Goal: Task Accomplishment & Management: Use online tool/utility

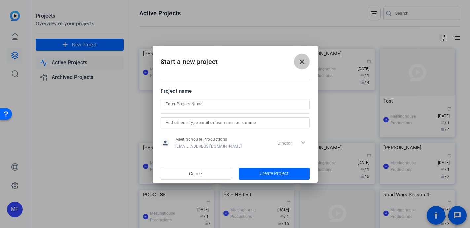
click at [304, 64] on mat-icon "close" at bounding box center [302, 62] width 8 height 8
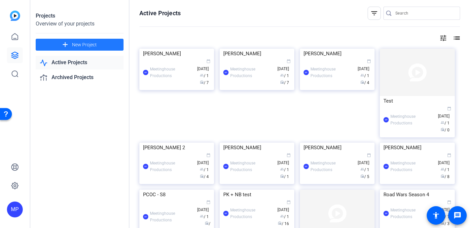
click at [77, 41] on span "New Project" at bounding box center [84, 44] width 25 height 7
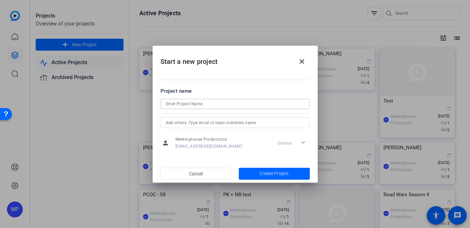
click at [181, 105] on input at bounding box center [235, 104] width 139 height 8
type input "PCOC - S9"
click at [268, 173] on span "Create Project" at bounding box center [274, 173] width 29 height 7
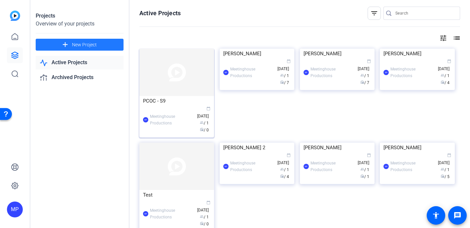
click at [177, 106] on div "MP Meetinghouse Productions calendar_today Sep 22 group / 1 radio / 0" at bounding box center [176, 120] width 67 height 28
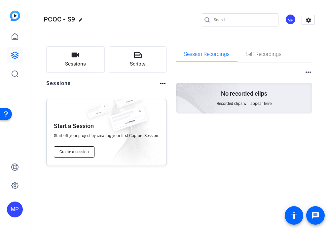
click at [67, 152] on span "Create a session" at bounding box center [73, 151] width 29 height 5
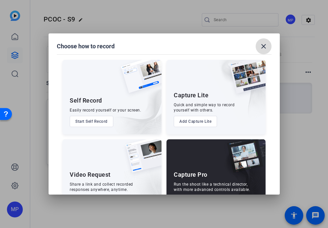
click at [265, 47] on mat-icon "close" at bounding box center [264, 46] width 8 height 8
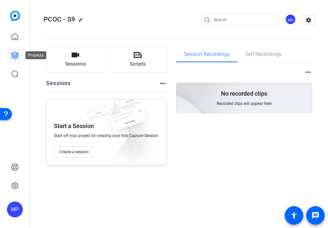
click at [16, 55] on icon at bounding box center [15, 55] width 8 height 8
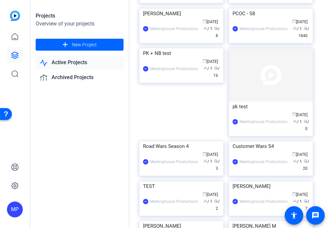
scroll to position [307, 0]
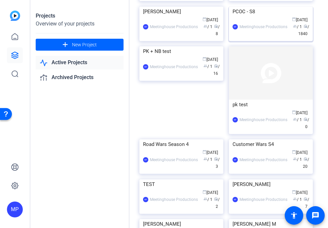
click at [262, 37] on div "MP Meetinghouse Productions calendar_today Mar 25 group / 1 radio / 1840" at bounding box center [271, 27] width 77 height 21
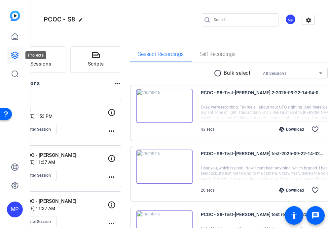
click at [16, 54] on icon at bounding box center [15, 55] width 8 height 8
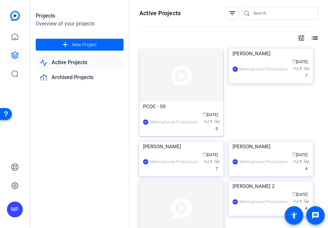
click at [172, 73] on img at bounding box center [181, 75] width 84 height 53
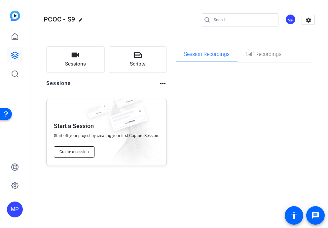
click at [78, 154] on span "Create a session" at bounding box center [73, 151] width 29 height 5
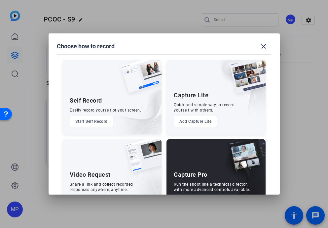
scroll to position [25, 0]
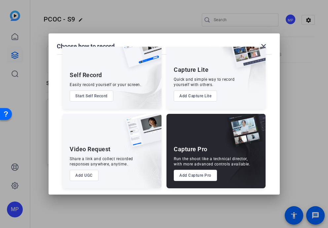
click at [190, 173] on button "Add Capture Pro" at bounding box center [195, 175] width 43 height 11
click at [191, 175] on button "Add Capture Pro" at bounding box center [195, 175] width 43 height 11
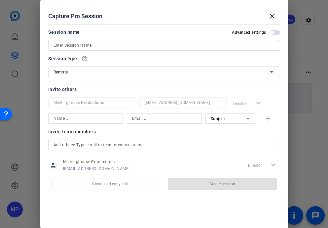
click at [72, 44] on input at bounding box center [164, 45] width 221 height 8
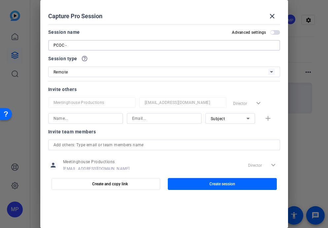
paste input "Brian Cano"
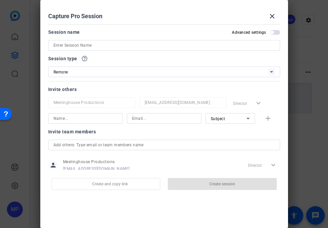
type input "PCOC - Brian Cano"
click at [274, 16] on mat-icon "close" at bounding box center [272, 16] width 8 height 8
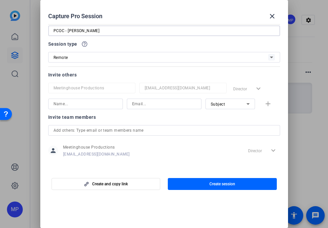
scroll to position [18, 0]
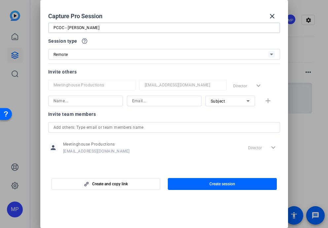
click at [81, 127] on input "text" at bounding box center [164, 127] width 221 height 8
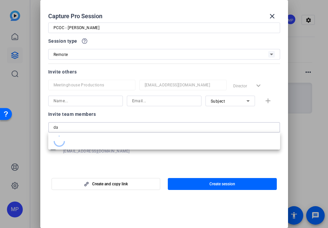
type input "d"
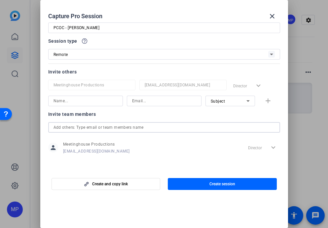
click at [79, 95] on div at bounding box center [91, 93] width 87 height 7
click at [73, 100] on input at bounding box center [86, 101] width 64 height 8
type input "dakota"
click at [144, 105] on div at bounding box center [164, 101] width 64 height 11
click at [139, 103] on input at bounding box center [164, 101] width 64 height 8
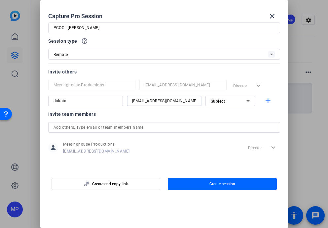
drag, startPoint x: 144, startPoint y: 101, endPoint x: 201, endPoint y: 101, distance: 56.8
click at [201, 101] on div "dakota dakota@meetinghousetv.com Subject add" at bounding box center [164, 101] width 232 height 11
type input "dakota@meetinghousetv.com"
click at [244, 101] on div "Subject" at bounding box center [229, 101] width 36 height 8
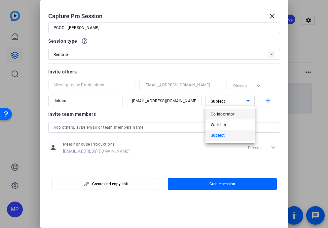
click at [229, 115] on span "Collaborator" at bounding box center [223, 114] width 24 height 8
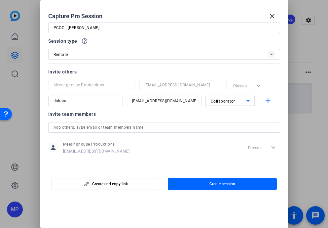
click at [249, 100] on icon at bounding box center [248, 101] width 8 height 8
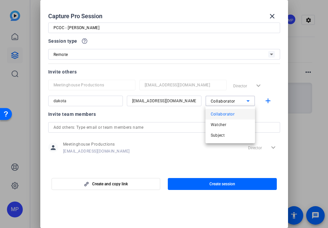
click at [232, 114] on span "Collaborator" at bounding box center [223, 114] width 24 height 8
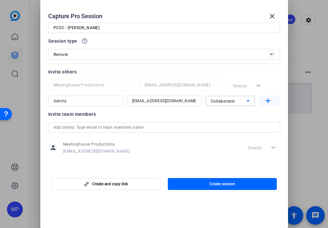
click at [269, 102] on mat-icon "add" at bounding box center [268, 101] width 8 height 8
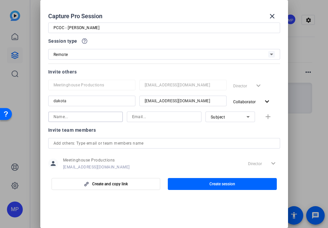
click at [82, 116] on input at bounding box center [86, 117] width 64 height 8
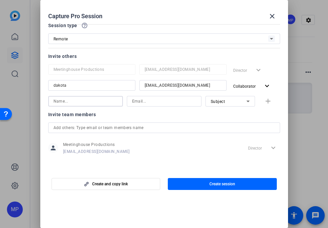
scroll to position [33, 0]
type input "jenna"
click at [140, 99] on input at bounding box center [164, 101] width 64 height 8
paste input "@meetinghousetv.com"
type input "jenna@meetinghousetv.com"
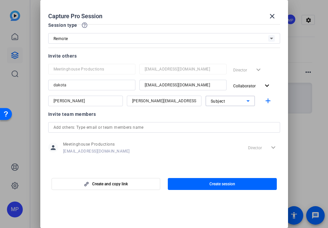
click at [245, 102] on icon at bounding box center [248, 101] width 8 height 8
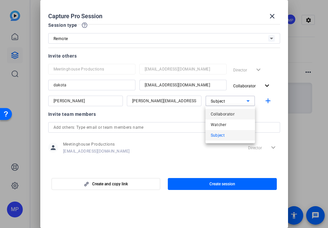
click at [230, 113] on span "Collaborator" at bounding box center [223, 114] width 24 height 8
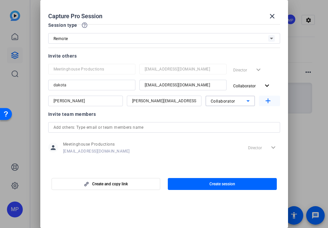
click at [269, 99] on mat-icon "add" at bounding box center [268, 101] width 8 height 8
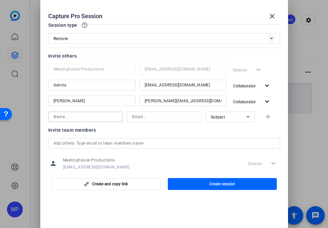
click at [69, 115] on input at bounding box center [86, 117] width 64 height 8
type input "jill"
click at [138, 119] on input at bounding box center [164, 117] width 64 height 8
paste input "@meetinghousetv.com"
type input "jill@meetinghousetv.com"
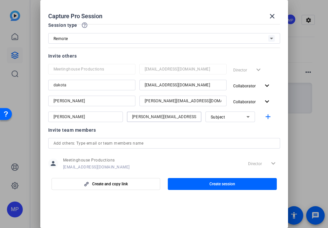
click at [239, 117] on div "Subject" at bounding box center [229, 117] width 36 height 8
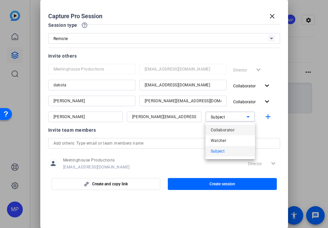
click at [227, 132] on span "Collaborator" at bounding box center [223, 130] width 24 height 8
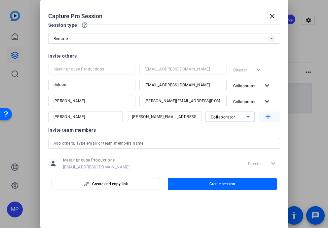
click at [269, 118] on mat-icon "add" at bounding box center [268, 117] width 8 height 8
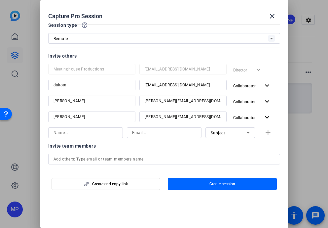
click at [92, 131] on input at bounding box center [86, 133] width 64 height 8
type input "nick"
click at [156, 131] on input at bounding box center [164, 133] width 64 height 8
paste input "@meetinghousetv.com"
type input "nickblake@meetinghousetv.com"
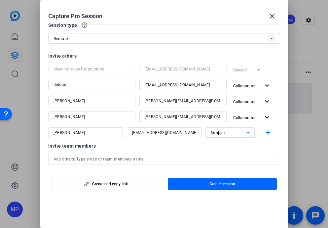
click at [240, 135] on div "Subject" at bounding box center [229, 133] width 36 height 8
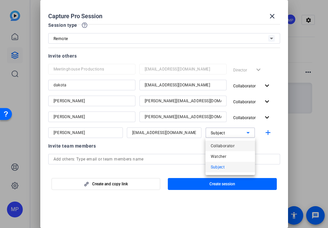
click at [230, 146] on span "Collaborator" at bounding box center [223, 146] width 24 height 8
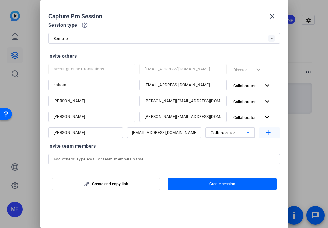
click at [265, 134] on mat-icon "add" at bounding box center [268, 133] width 8 height 8
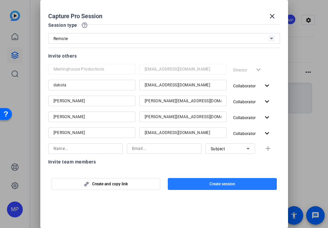
click at [195, 185] on span "button" at bounding box center [222, 184] width 109 height 16
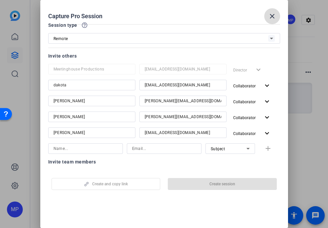
click at [273, 16] on mat-icon "close" at bounding box center [272, 16] width 8 height 8
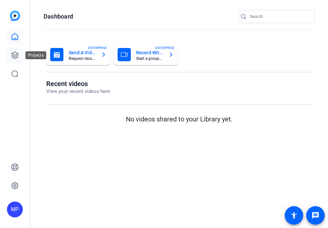
click at [15, 57] on icon at bounding box center [15, 55] width 7 height 7
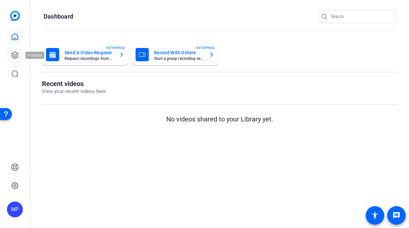
click at [13, 53] on icon at bounding box center [15, 55] width 7 height 7
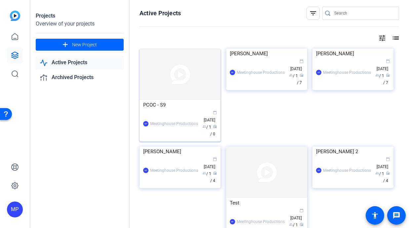
click at [166, 72] on img at bounding box center [179, 74] width 81 height 51
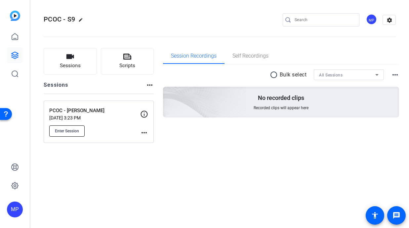
click at [73, 129] on span "Enter Session" at bounding box center [67, 130] width 24 height 5
click at [73, 62] on span "Sessions" at bounding box center [70, 66] width 21 height 8
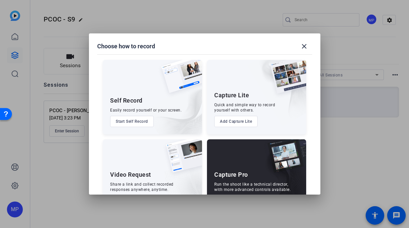
scroll to position [25, 0]
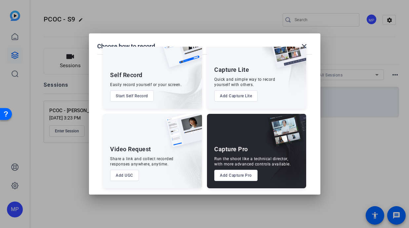
click at [233, 173] on button "Add Capture Pro" at bounding box center [235, 175] width 43 height 11
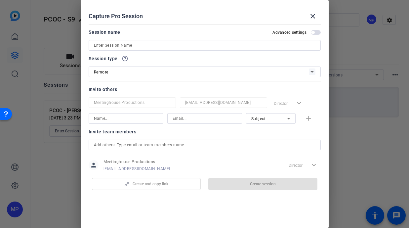
click at [123, 47] on input at bounding box center [204, 45] width 221 height 8
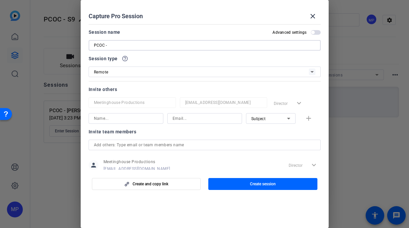
paste input "Ben Hansen"
type input "PCOC - Ben Hansen"
click at [114, 118] on input at bounding box center [126, 118] width 64 height 8
type input "dakota"
click at [173, 120] on input at bounding box center [205, 118] width 64 height 8
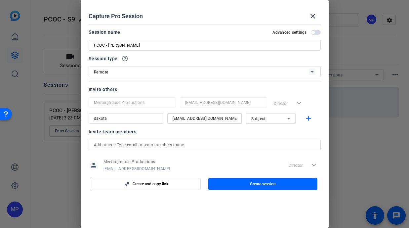
drag, startPoint x: 186, startPoint y: 119, endPoint x: 250, endPoint y: 117, distance: 64.5
click at [250, 117] on div "[PERSON_NAME] [PERSON_NAME][EMAIL_ADDRESS][DOMAIN_NAME] Subject add" at bounding box center [205, 118] width 232 height 11
type input "[EMAIL_ADDRESS][DOMAIN_NAME]"
click at [271, 119] on div "Subject" at bounding box center [269, 118] width 36 height 8
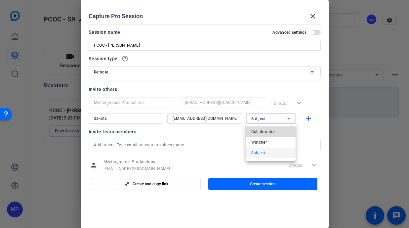
click at [269, 133] on span "Collaborator" at bounding box center [263, 132] width 24 height 8
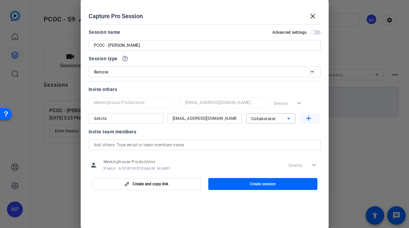
click at [307, 118] on mat-icon "add" at bounding box center [308, 118] width 8 height 8
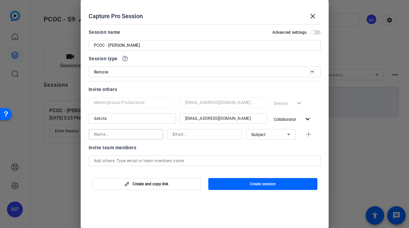
click at [120, 135] on input at bounding box center [126, 134] width 64 height 8
type input "[PERSON_NAME]"
click at [186, 133] on input at bounding box center [205, 134] width 64 height 8
paste input "@meetinghousetv.com"
type input "[PERSON_NAME][EMAIL_ADDRESS][DOMAIN_NAME]"
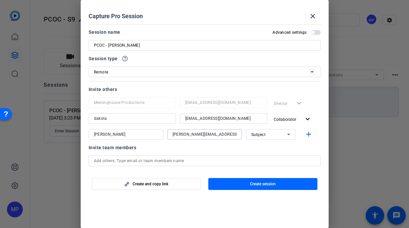
click at [283, 133] on div "Subject" at bounding box center [269, 134] width 36 height 8
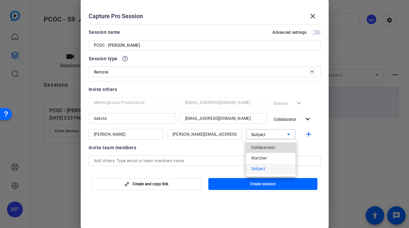
click at [267, 145] on span "Collaborator" at bounding box center [263, 147] width 24 height 8
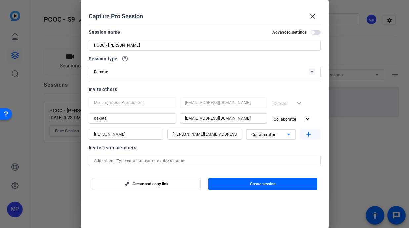
click at [308, 136] on mat-icon "add" at bounding box center [308, 134] width 8 height 8
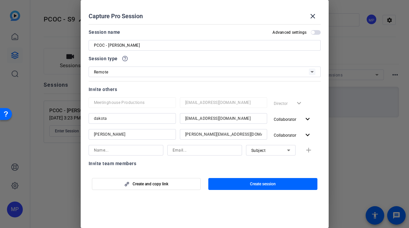
click at [112, 150] on input at bounding box center [126, 150] width 64 height 8
type input "[PERSON_NAME]"
click at [177, 154] on input at bounding box center [205, 150] width 64 height 8
paste input "@meetinghousetv.com"
type input "[PERSON_NAME][EMAIL_ADDRESS][DOMAIN_NAME]"
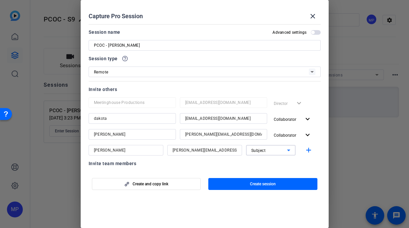
click at [276, 150] on div "Subject" at bounding box center [269, 150] width 36 height 8
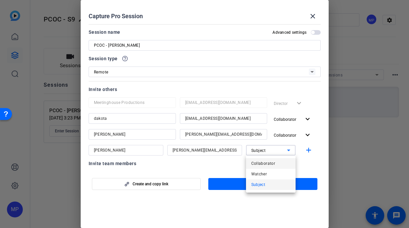
click at [268, 163] on span "Collaborator" at bounding box center [263, 163] width 24 height 8
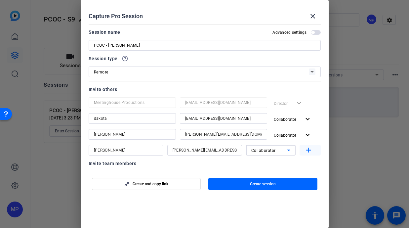
click at [311, 150] on mat-icon "add" at bounding box center [308, 150] width 8 height 8
click at [128, 164] on input at bounding box center [126, 166] width 64 height 8
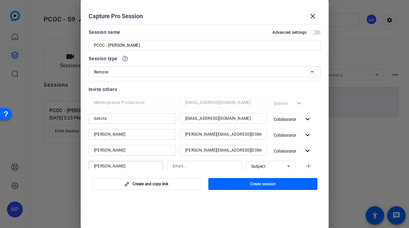
type input "[PERSON_NAME]"
click at [198, 163] on input at bounding box center [205, 166] width 64 height 8
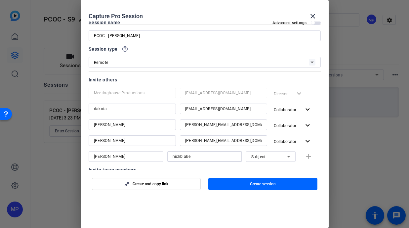
paste input "@meetinghousetv.com"
type input "[EMAIL_ADDRESS][DOMAIN_NAME]"
click at [282, 156] on div "Subject" at bounding box center [269, 156] width 36 height 8
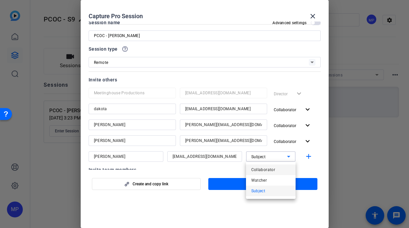
click at [273, 168] on span "Collaborator" at bounding box center [263, 170] width 24 height 8
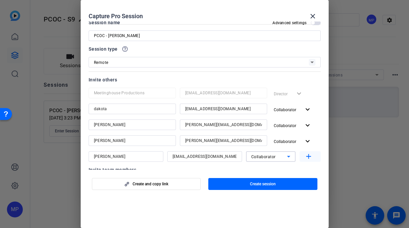
click at [308, 155] on mat-icon "add" at bounding box center [308, 156] width 8 height 8
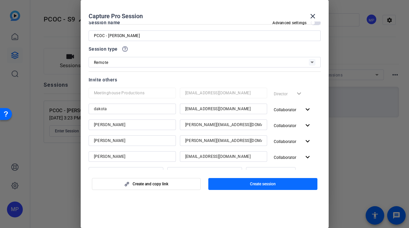
click at [262, 184] on span "Create session" at bounding box center [263, 183] width 26 height 5
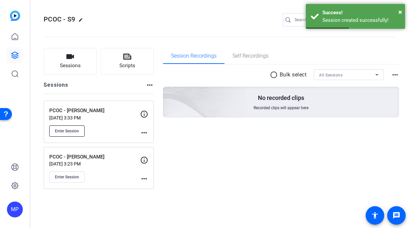
click at [66, 131] on span "Enter Session" at bounding box center [67, 130] width 24 height 5
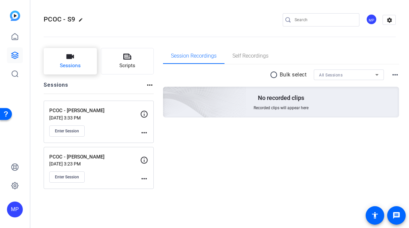
click at [78, 62] on span "Sessions" at bounding box center [70, 66] width 21 height 8
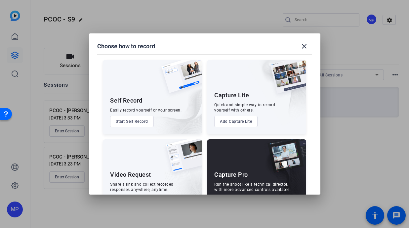
scroll to position [25, 0]
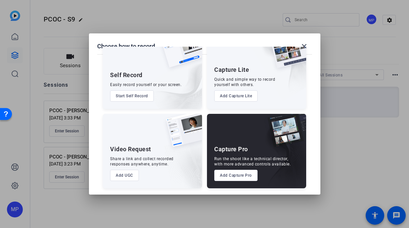
click at [232, 173] on button "Add Capture Pro" at bounding box center [235, 175] width 43 height 11
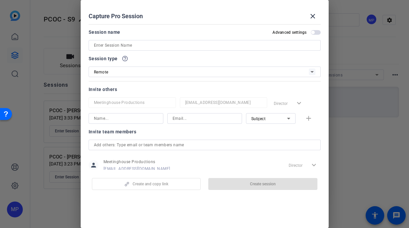
click at [107, 48] on input at bounding box center [204, 45] width 221 height 8
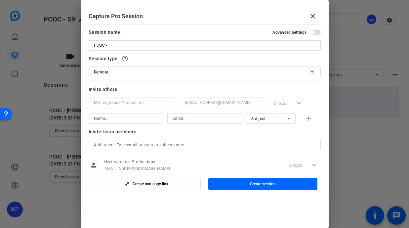
paste input "Marcus Harvey"
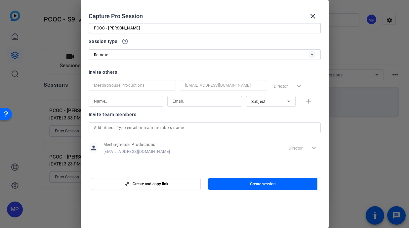
scroll to position [18, 0]
type input "PCOC - Marcus Harvey"
click at [108, 103] on input at bounding box center [126, 101] width 64 height 8
type input "dakota"
click at [174, 97] on input at bounding box center [205, 101] width 64 height 8
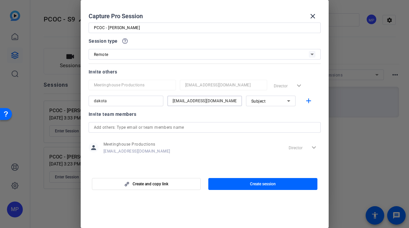
drag, startPoint x: 233, startPoint y: 102, endPoint x: 187, endPoint y: 101, distance: 46.0
click at [186, 101] on input "[EMAIL_ADDRESS][DOMAIN_NAME]" at bounding box center [205, 101] width 64 height 8
type input "[EMAIL_ADDRESS][DOMAIN_NAME]"
click at [277, 101] on div "Subject" at bounding box center [269, 101] width 36 height 8
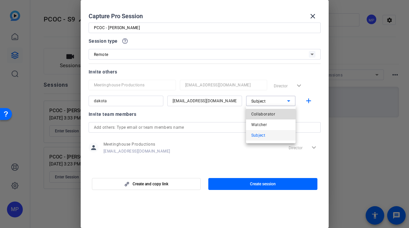
click at [266, 114] on span "Collaborator" at bounding box center [263, 114] width 24 height 8
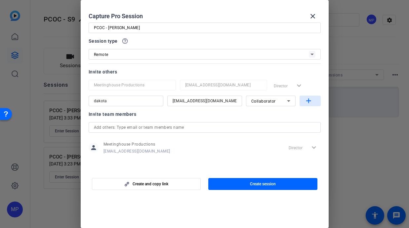
click at [307, 102] on mat-icon "add" at bounding box center [308, 101] width 8 height 8
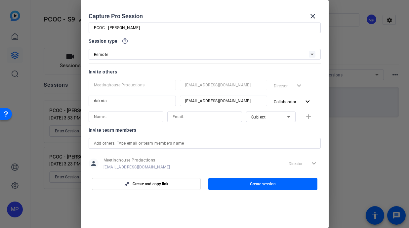
click at [131, 118] on input at bounding box center [126, 117] width 64 height 8
type input "[PERSON_NAME]"
click at [184, 117] on input at bounding box center [205, 117] width 64 height 8
paste input "@meetinghousetv.com"
type input "[PERSON_NAME][EMAIL_ADDRESS][DOMAIN_NAME]"
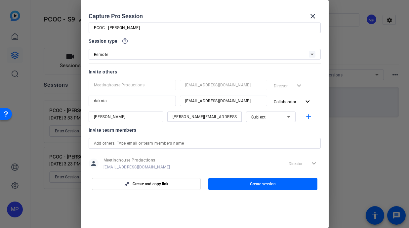
click at [275, 114] on div "Subject" at bounding box center [269, 117] width 36 height 8
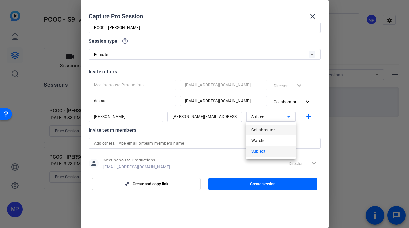
click at [268, 128] on span "Collaborator" at bounding box center [263, 130] width 24 height 8
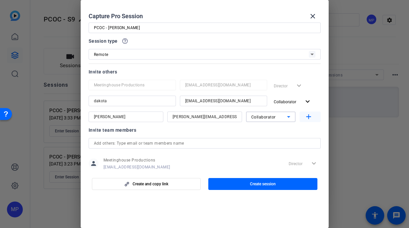
click at [307, 117] on mat-icon "add" at bounding box center [308, 117] width 8 height 8
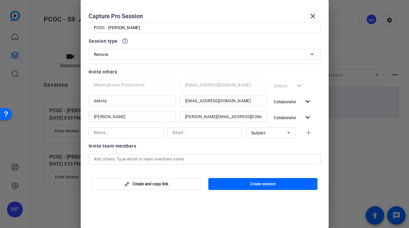
click at [109, 133] on input at bounding box center [126, 133] width 64 height 8
type input "[PERSON_NAME]"
click at [187, 133] on input at bounding box center [205, 133] width 64 height 8
paste input "@meetinghousetv.com"
type input "[PERSON_NAME][EMAIL_ADDRESS][DOMAIN_NAME]"
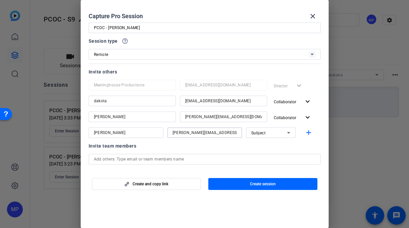
click at [280, 136] on div "Subject" at bounding box center [269, 133] width 36 height 8
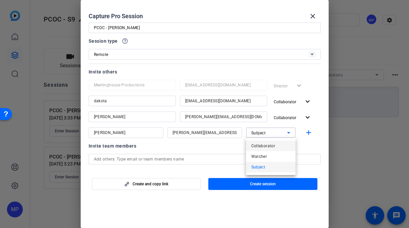
click at [270, 148] on span "Collaborator" at bounding box center [263, 146] width 24 height 8
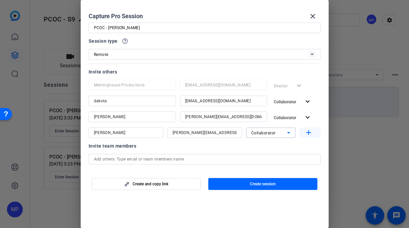
click at [312, 132] on mat-icon "add" at bounding box center [308, 133] width 8 height 8
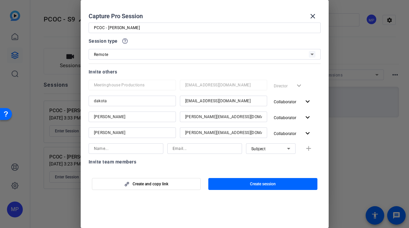
click at [110, 148] on input at bounding box center [126, 148] width 64 height 8
type input "[PERSON_NAME]"
click at [189, 147] on input at bounding box center [205, 148] width 64 height 8
paste input "@meetinghousetv.com"
type input "[EMAIL_ADDRESS][DOMAIN_NAME]"
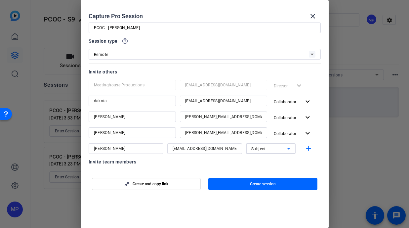
click at [285, 148] on icon at bounding box center [289, 148] width 8 height 8
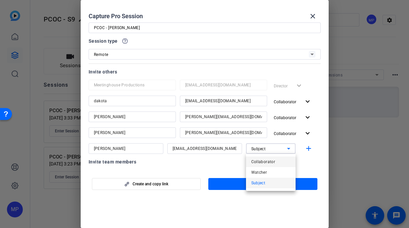
click at [271, 159] on span "Collaborator" at bounding box center [263, 162] width 24 height 8
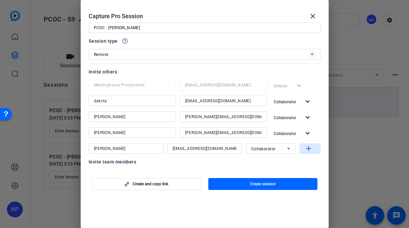
click at [308, 148] on mat-icon "add" at bounding box center [308, 148] width 8 height 8
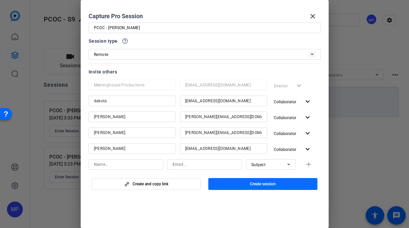
click at [267, 186] on span "Create session" at bounding box center [263, 183] width 26 height 5
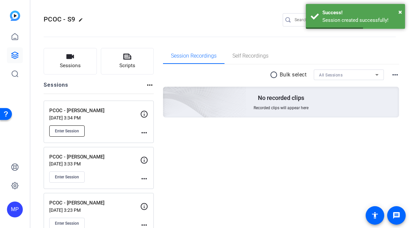
click at [68, 131] on span "Enter Session" at bounding box center [67, 130] width 24 height 5
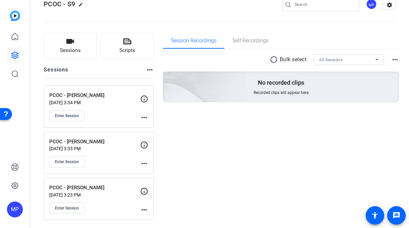
scroll to position [0, 0]
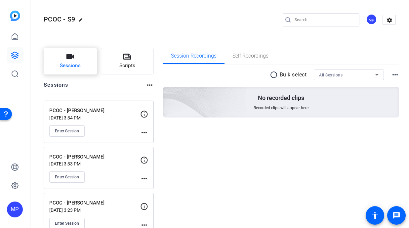
click at [76, 62] on span "Sessions" at bounding box center [70, 66] width 21 height 8
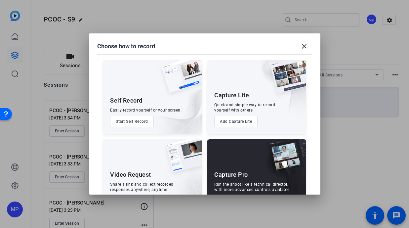
scroll to position [25, 0]
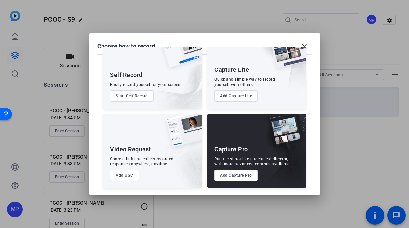
click at [230, 180] on button "Add Capture Pro" at bounding box center [235, 175] width 43 height 11
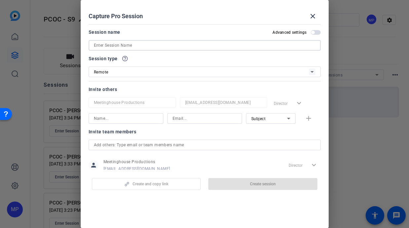
click at [113, 46] on input at bounding box center [204, 45] width 221 height 8
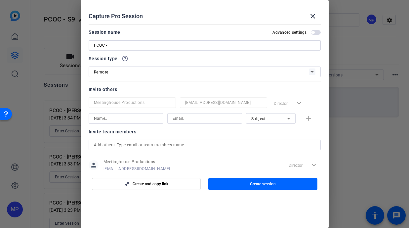
paste input "Ronny LeBlanc"
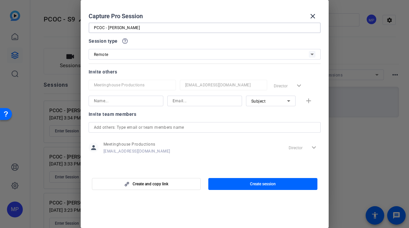
type input "PCOC - Ronny LeBlanc"
click at [115, 101] on input at bounding box center [126, 101] width 64 height 8
type input "dakota"
click at [182, 99] on input at bounding box center [205, 101] width 64 height 8
drag, startPoint x: 186, startPoint y: 101, endPoint x: 237, endPoint y: 103, distance: 51.3
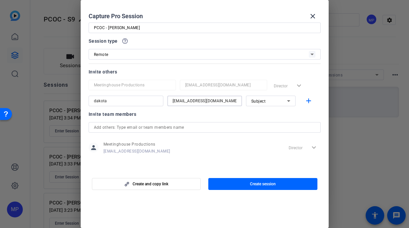
click at [236, 103] on input "[EMAIL_ADDRESS][DOMAIN_NAME]" at bounding box center [205, 101] width 64 height 8
type input "[EMAIL_ADDRESS][DOMAIN_NAME]"
click at [278, 102] on div "Subject" at bounding box center [269, 101] width 36 height 8
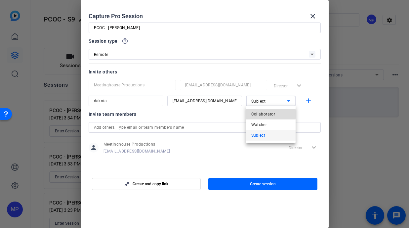
click at [268, 114] on span "Collaborator" at bounding box center [263, 114] width 24 height 8
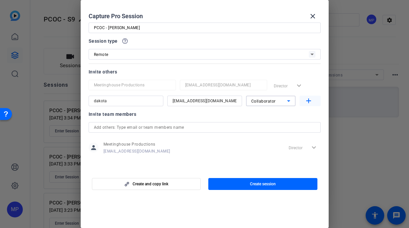
click at [309, 102] on mat-icon "add" at bounding box center [308, 101] width 8 height 8
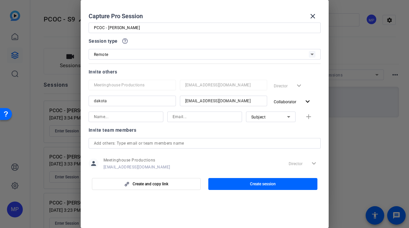
click at [129, 117] on input at bounding box center [126, 117] width 64 height 8
type input "[PERSON_NAME]"
click at [196, 120] on input at bounding box center [205, 117] width 64 height 8
paste input "@meetinghousetv.com"
type input "[PERSON_NAME][EMAIL_ADDRESS][DOMAIN_NAME]"
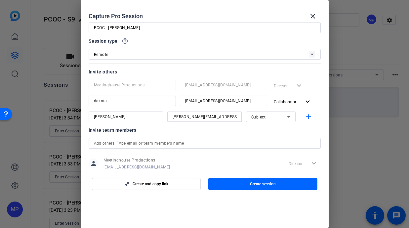
click at [272, 116] on div "Subject" at bounding box center [269, 117] width 36 height 8
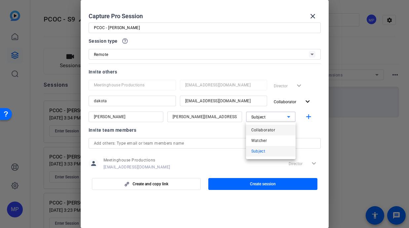
click at [266, 127] on span "Collaborator" at bounding box center [263, 130] width 24 height 8
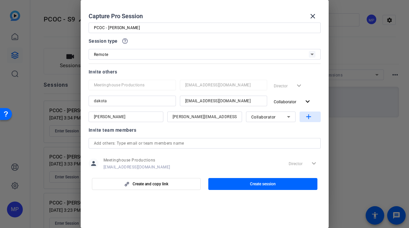
click at [310, 115] on mat-icon "add" at bounding box center [308, 117] width 8 height 8
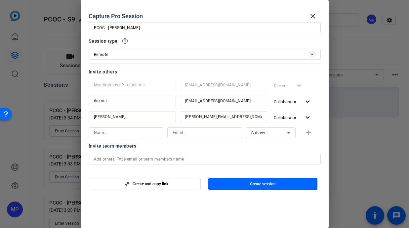
click at [115, 134] on input at bounding box center [126, 133] width 64 height 8
type input "[PERSON_NAME]"
click at [188, 135] on input at bounding box center [205, 133] width 64 height 8
paste input "@meetinghousetv.com"
type input "[PERSON_NAME][EMAIL_ADDRESS][DOMAIN_NAME]"
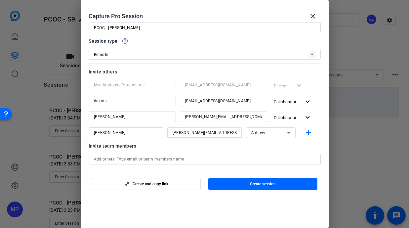
click at [276, 130] on div "Subject" at bounding box center [269, 133] width 36 height 8
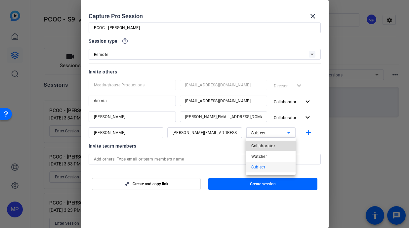
click at [269, 144] on span "Collaborator" at bounding box center [263, 146] width 24 height 8
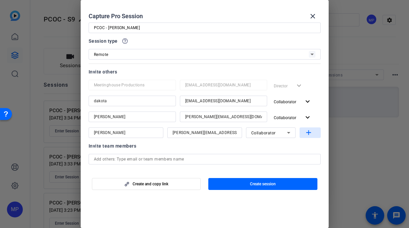
click at [308, 132] on mat-icon "add" at bounding box center [308, 133] width 8 height 8
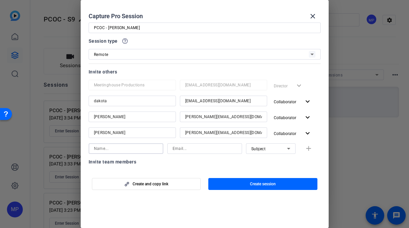
click at [118, 148] on input at bounding box center [126, 148] width 64 height 8
type input "[PERSON_NAME]"
click at [182, 146] on input at bounding box center [205, 148] width 64 height 8
paste input "@meetinghousetv.com"
type input "[EMAIL_ADDRESS][DOMAIN_NAME]"
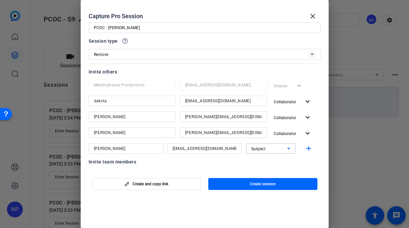
click at [277, 149] on div "Subject" at bounding box center [269, 148] width 36 height 8
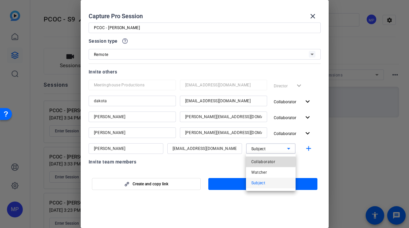
click at [267, 161] on span "Collaborator" at bounding box center [263, 162] width 24 height 8
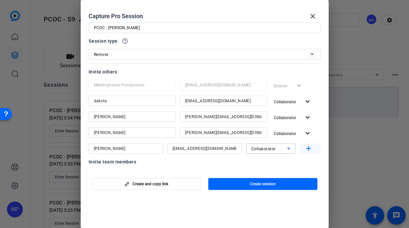
click at [308, 148] on mat-icon "add" at bounding box center [308, 148] width 8 height 8
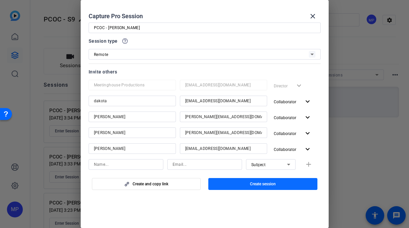
click at [258, 184] on span "Create session" at bounding box center [263, 183] width 26 height 5
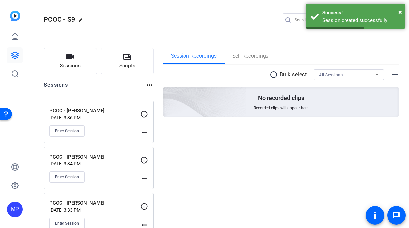
scroll to position [32, 0]
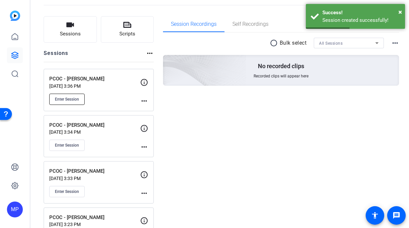
click at [71, 97] on span "Enter Session" at bounding box center [67, 99] width 24 height 5
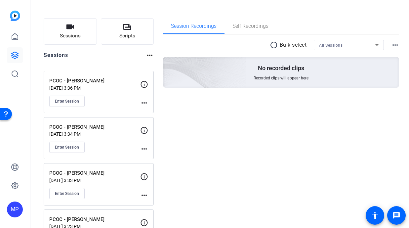
scroll to position [0, 0]
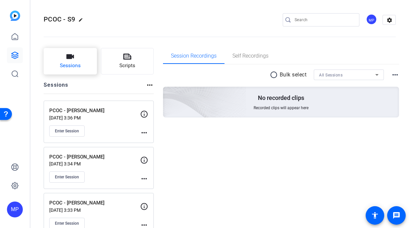
click at [77, 68] on span "Sessions" at bounding box center [70, 66] width 21 height 8
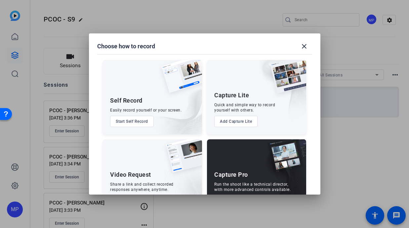
scroll to position [25, 0]
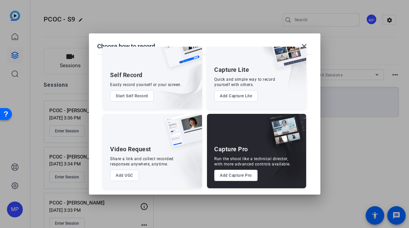
click at [231, 175] on button "Add Capture Pro" at bounding box center [235, 175] width 43 height 11
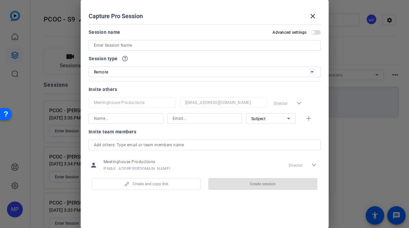
click at [111, 46] on input at bounding box center [204, 45] width 221 height 8
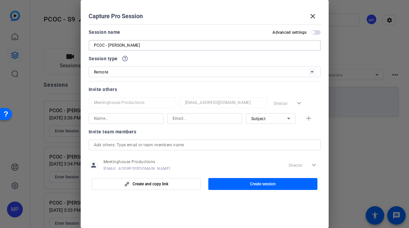
scroll to position [18, 0]
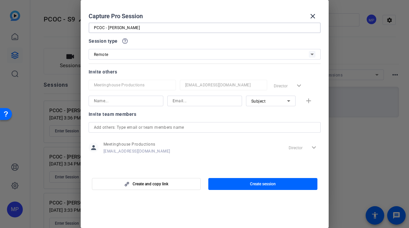
type input "PCOC - Juwan Mass"
click at [109, 100] on input at bounding box center [126, 101] width 64 height 8
type input "dakota"
click at [186, 102] on input at bounding box center [205, 101] width 64 height 8
drag, startPoint x: 185, startPoint y: 100, endPoint x: 234, endPoint y: 100, distance: 48.9
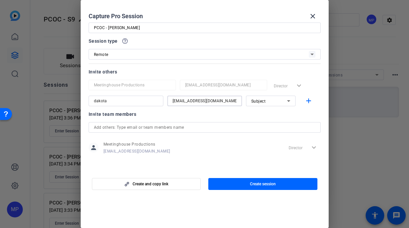
click at [234, 100] on input "[EMAIL_ADDRESS][DOMAIN_NAME]" at bounding box center [205, 101] width 64 height 8
type input "[EMAIL_ADDRESS][DOMAIN_NAME]"
click at [278, 101] on div "Subject" at bounding box center [269, 101] width 36 height 8
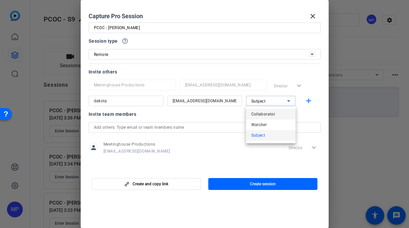
click at [270, 113] on span "Collaborator" at bounding box center [263, 114] width 24 height 8
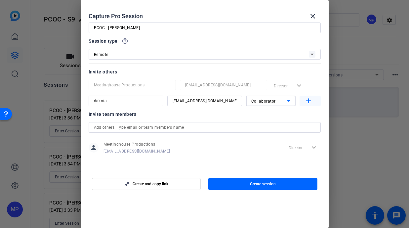
click at [308, 100] on mat-icon "add" at bounding box center [308, 101] width 8 height 8
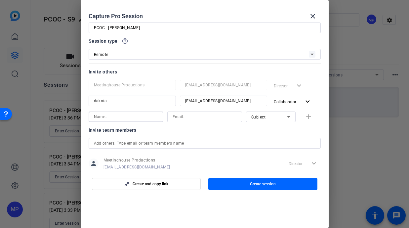
click at [115, 113] on input at bounding box center [126, 117] width 64 height 8
type input "[PERSON_NAME]"
click at [179, 118] on input at bounding box center [205, 117] width 64 height 8
paste input "@meetinghousetv.com"
type input "[PERSON_NAME][EMAIL_ADDRESS][DOMAIN_NAME]"
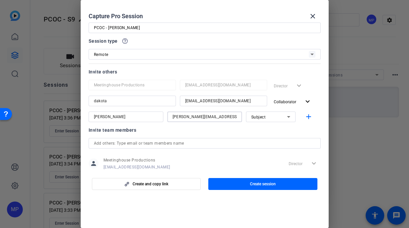
click at [275, 117] on div "Subject" at bounding box center [269, 117] width 36 height 8
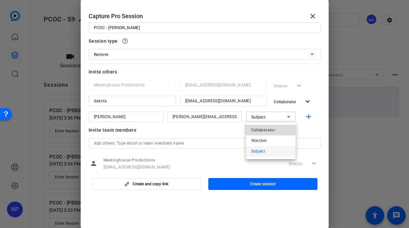
click at [272, 126] on span "Collaborator" at bounding box center [263, 130] width 24 height 8
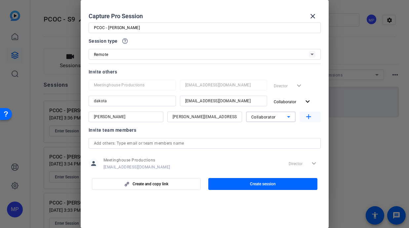
click at [307, 116] on mat-icon "add" at bounding box center [308, 117] width 8 height 8
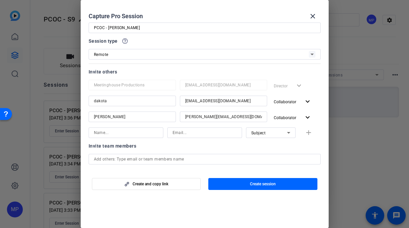
click at [133, 133] on input at bounding box center [126, 133] width 64 height 8
type input "[PERSON_NAME]"
click at [205, 130] on input at bounding box center [205, 133] width 64 height 8
paste input "@meetinghousetv.com"
type input "[PERSON_NAME][EMAIL_ADDRESS][DOMAIN_NAME]"
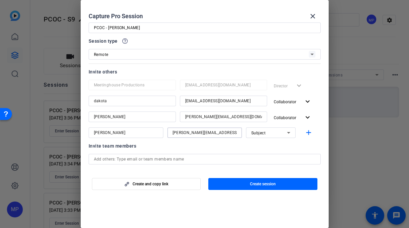
click at [287, 134] on icon at bounding box center [289, 133] width 8 height 8
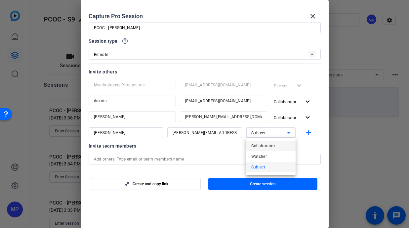
click at [275, 145] on mat-option "Collaborator" at bounding box center [271, 145] width 50 height 11
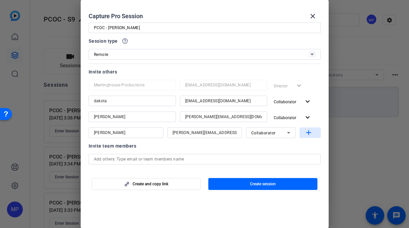
click at [308, 135] on mat-icon "add" at bounding box center [308, 133] width 8 height 8
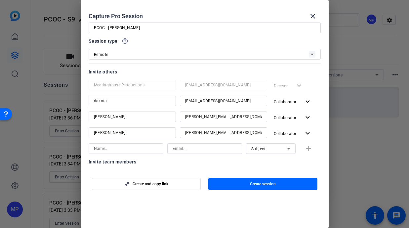
click at [108, 150] on input at bounding box center [126, 148] width 64 height 8
type input "[PERSON_NAME]"
click at [187, 147] on input at bounding box center [205, 148] width 64 height 8
paste input "@meetinghousetv.com"
type input "[EMAIL_ADDRESS][DOMAIN_NAME]"
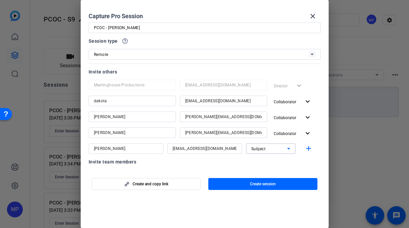
click at [277, 147] on div "Subject" at bounding box center [269, 148] width 36 height 8
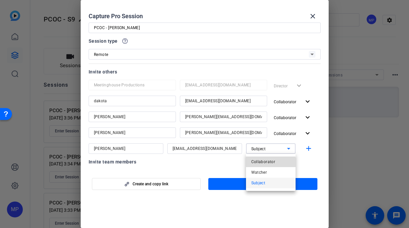
click at [269, 162] on span "Collaborator" at bounding box center [263, 162] width 24 height 8
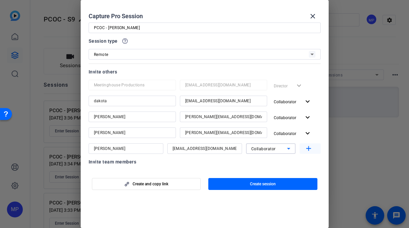
click at [307, 150] on mat-icon "add" at bounding box center [308, 148] width 8 height 8
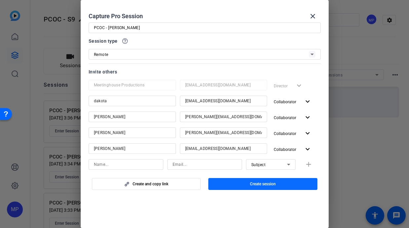
click at [257, 183] on span "Create session" at bounding box center [263, 183] width 26 height 5
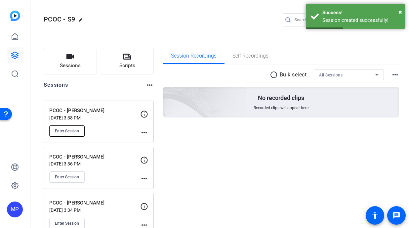
click at [62, 130] on span "Enter Session" at bounding box center [67, 130] width 24 height 5
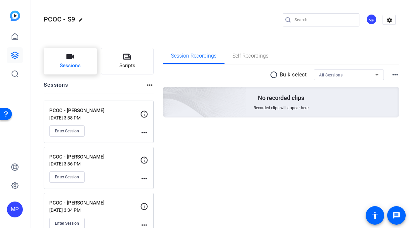
click at [80, 66] on span "Sessions" at bounding box center [70, 66] width 21 height 8
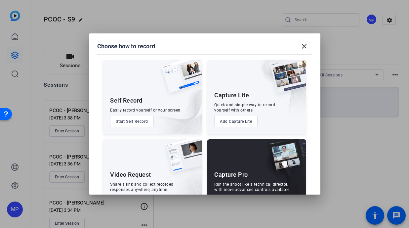
scroll to position [25, 0]
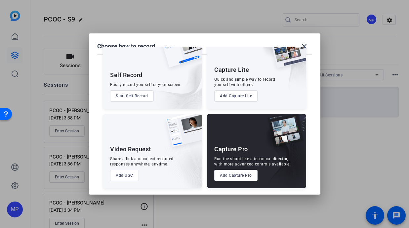
click at [235, 177] on button "Add Capture Pro" at bounding box center [235, 175] width 43 height 11
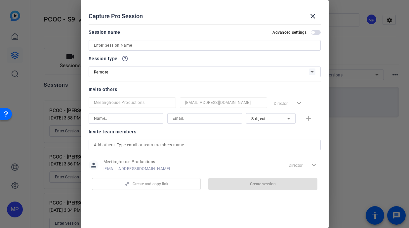
click at [106, 47] on input at bounding box center [204, 45] width 221 height 8
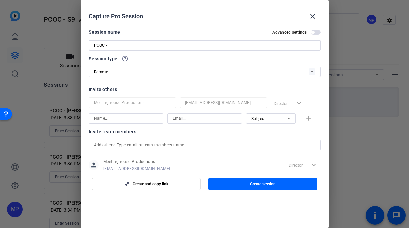
click at [116, 46] on input "PCOC -" at bounding box center [204, 45] width 221 height 8
paste input "Lynne McNeill"
type input "PCOC - Lynne McNeill"
click at [118, 118] on input at bounding box center [126, 118] width 64 height 8
type input "dakota"
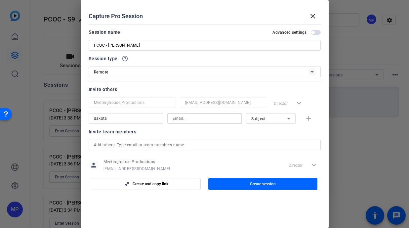
click at [191, 118] on input at bounding box center [205, 118] width 64 height 8
drag, startPoint x: 185, startPoint y: 119, endPoint x: 237, endPoint y: 120, distance: 51.9
click at [237, 120] on div "[EMAIL_ADDRESS][DOMAIN_NAME]" at bounding box center [204, 118] width 75 height 11
type input "[EMAIL_ADDRESS][DOMAIN_NAME]"
click at [289, 116] on icon at bounding box center [289, 118] width 8 height 8
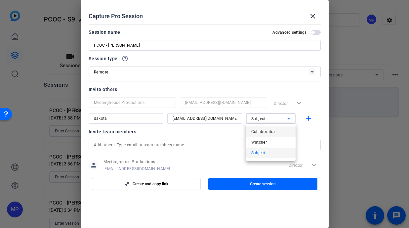
click at [272, 130] on span "Collaborator" at bounding box center [263, 132] width 24 height 8
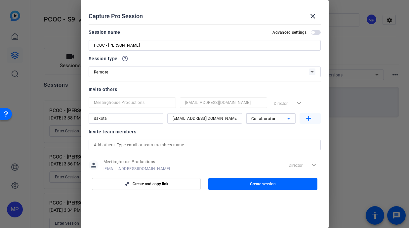
click at [306, 118] on mat-icon "add" at bounding box center [308, 118] width 8 height 8
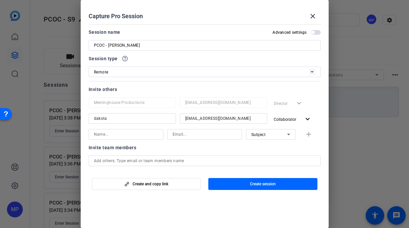
click at [145, 131] on input at bounding box center [126, 134] width 64 height 8
type input "[PERSON_NAME]"
click at [196, 133] on input at bounding box center [205, 134] width 64 height 8
paste input "@meetinghousetv.com"
type input "[PERSON_NAME][EMAIL_ADDRESS][DOMAIN_NAME]"
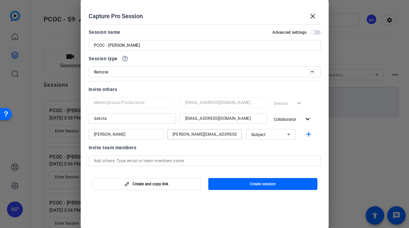
click at [270, 134] on div "Subject" at bounding box center [269, 134] width 36 height 8
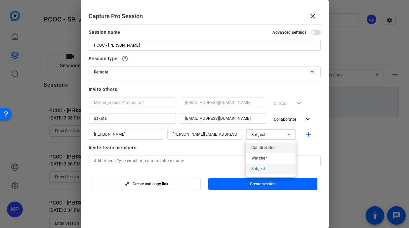
click at [273, 147] on span "Collaborator" at bounding box center [263, 147] width 24 height 8
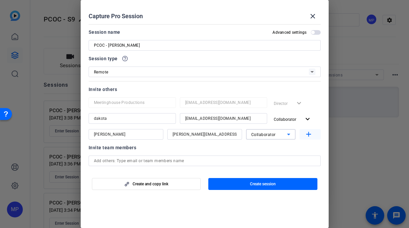
click at [307, 136] on mat-icon "add" at bounding box center [308, 134] width 8 height 8
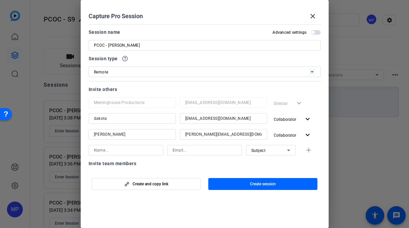
click at [104, 152] on input at bounding box center [126, 150] width 64 height 8
type input "[PERSON_NAME]"
click at [183, 150] on input at bounding box center [205, 150] width 64 height 8
paste input "@meetinghousetv.com"
type input "[PERSON_NAME][EMAIL_ADDRESS][DOMAIN_NAME]"
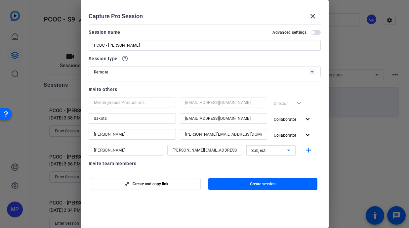
click at [274, 152] on div "Subject" at bounding box center [269, 150] width 36 height 8
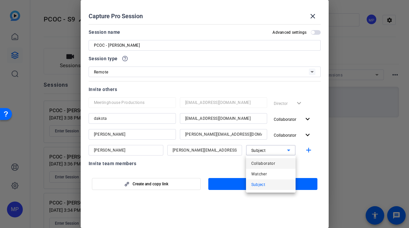
click at [263, 163] on span "Collaborator" at bounding box center [263, 163] width 24 height 8
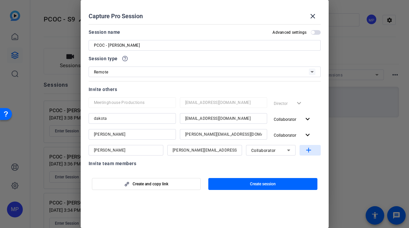
click at [308, 151] on mat-icon "add" at bounding box center [308, 150] width 8 height 8
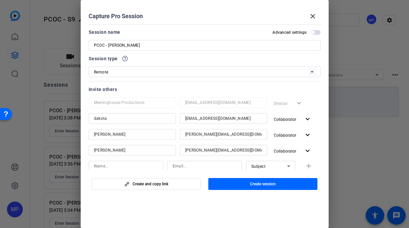
click at [126, 165] on input at bounding box center [126, 166] width 64 height 8
type input "[PERSON_NAME]"
click at [186, 167] on input at bounding box center [205, 166] width 64 height 8
paste input "@meetinghousetv.com"
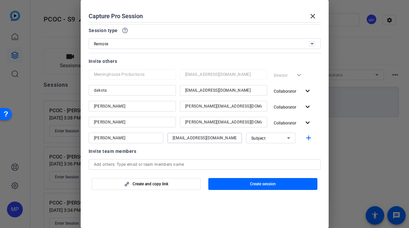
scroll to position [29, 0]
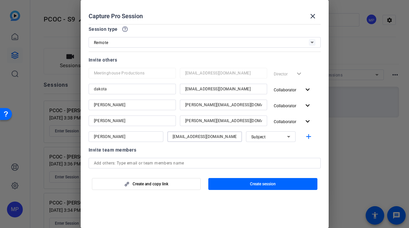
type input "[EMAIL_ADDRESS][DOMAIN_NAME]"
click at [287, 136] on icon at bounding box center [289, 137] width 8 height 8
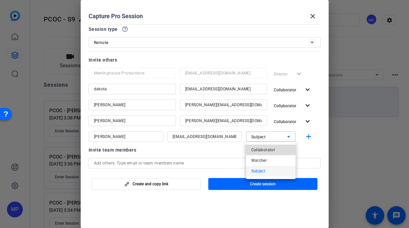
click at [269, 146] on span "Collaborator" at bounding box center [263, 150] width 24 height 8
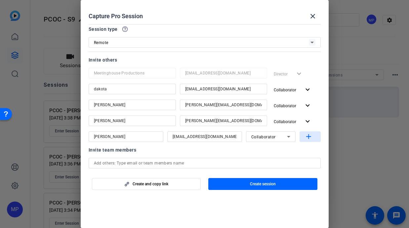
click at [307, 134] on mat-icon "add" at bounding box center [308, 137] width 8 height 8
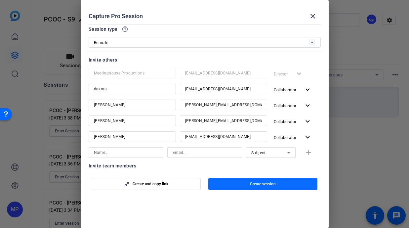
click at [248, 189] on span "button" at bounding box center [262, 184] width 109 height 16
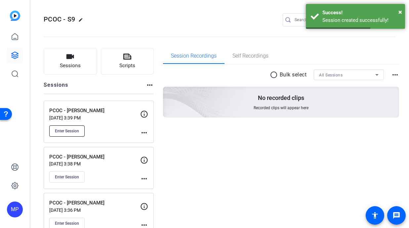
click at [73, 134] on button "Enter Session" at bounding box center [66, 130] width 35 height 11
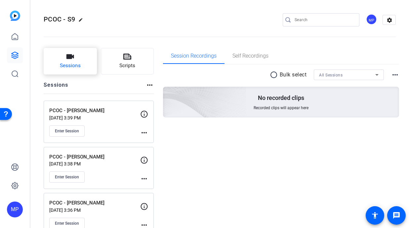
click at [69, 64] on span "Sessions" at bounding box center [70, 66] width 21 height 8
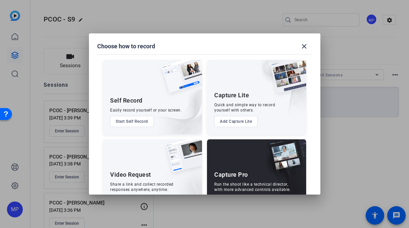
scroll to position [25, 0]
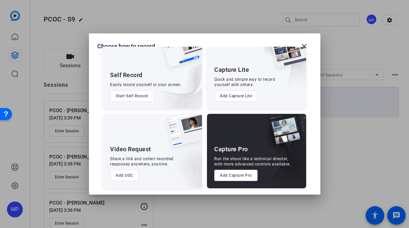
click at [233, 176] on button "Add Capture Pro" at bounding box center [235, 175] width 43 height 11
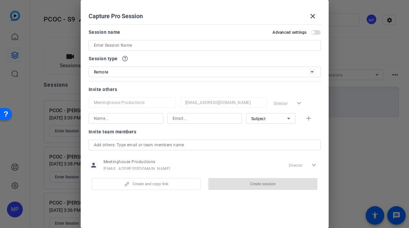
click at [110, 47] on input at bounding box center [204, 45] width 221 height 8
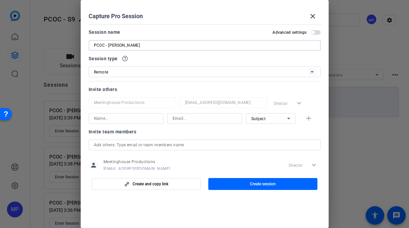
scroll to position [18, 0]
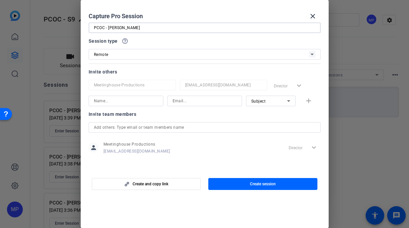
type input "PCOC - Mark Moran"
click at [114, 103] on input at bounding box center [126, 101] width 64 height 8
type input "dakota"
click at [192, 101] on input at bounding box center [205, 101] width 64 height 8
drag, startPoint x: 185, startPoint y: 101, endPoint x: 238, endPoint y: 102, distance: 52.9
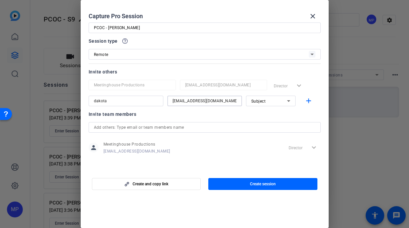
click at [237, 102] on div "[EMAIL_ADDRESS][DOMAIN_NAME]" at bounding box center [204, 101] width 75 height 11
type input "[EMAIL_ADDRESS][DOMAIN_NAME]"
click at [277, 97] on div "Subject" at bounding box center [269, 101] width 36 height 8
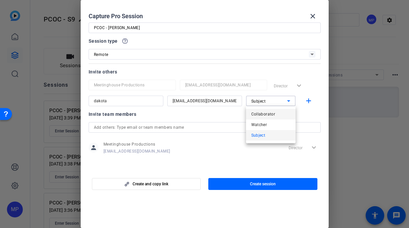
click at [264, 114] on span "Collaborator" at bounding box center [263, 114] width 24 height 8
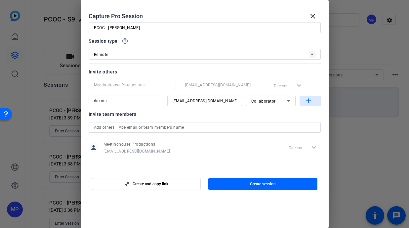
click at [308, 100] on mat-icon "add" at bounding box center [308, 101] width 8 height 8
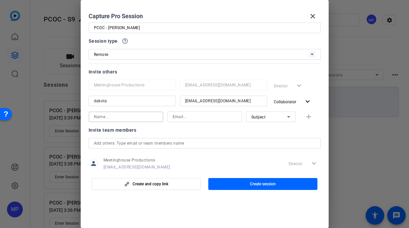
click at [132, 116] on input at bounding box center [126, 117] width 64 height 8
type input "[PERSON_NAME]"
click at [183, 118] on input at bounding box center [205, 117] width 64 height 8
paste input "@meetinghousetv.com"
type input "[PERSON_NAME][EMAIL_ADDRESS][DOMAIN_NAME]"
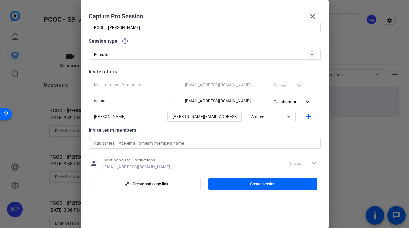
click at [274, 118] on div "Subject" at bounding box center [269, 117] width 36 height 8
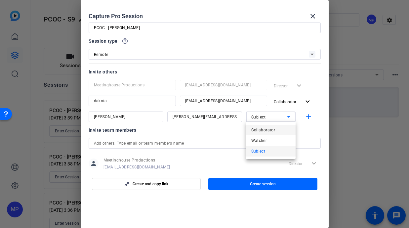
click at [269, 131] on span "Collaborator" at bounding box center [263, 130] width 24 height 8
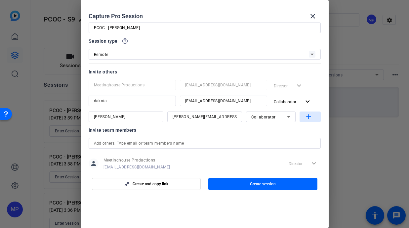
click at [310, 117] on mat-icon "add" at bounding box center [308, 117] width 8 height 8
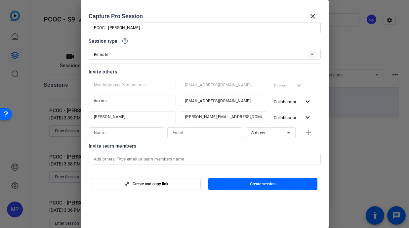
click at [105, 135] on input at bounding box center [126, 133] width 64 height 8
type input "[PERSON_NAME]"
click at [195, 133] on input at bounding box center [205, 133] width 64 height 8
paste input "@meetinghousetv.com"
type input "[PERSON_NAME][EMAIL_ADDRESS][DOMAIN_NAME]"
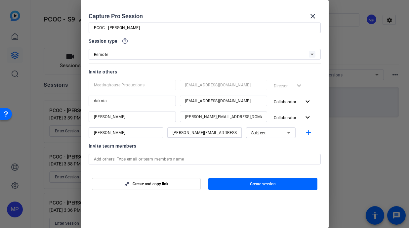
click at [284, 135] on div "Subject" at bounding box center [269, 133] width 36 height 8
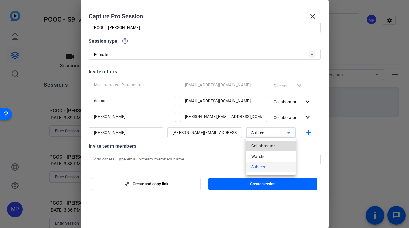
click at [277, 141] on mat-option "Collaborator" at bounding box center [271, 145] width 50 height 11
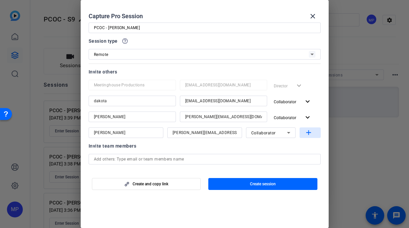
click at [307, 134] on mat-icon "add" at bounding box center [308, 133] width 8 height 8
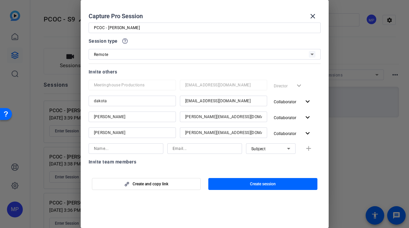
click at [119, 148] on input at bounding box center [126, 148] width 64 height 8
type input "[PERSON_NAME]"
click at [184, 151] on input at bounding box center [205, 148] width 64 height 8
paste input "@meetinghousetv.com"
type input "[EMAIL_ADDRESS][DOMAIN_NAME]"
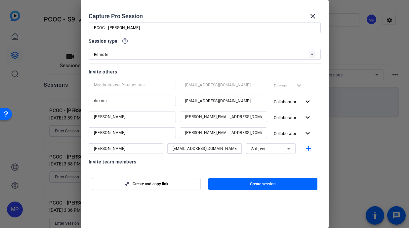
click at [280, 150] on div "Subject" at bounding box center [269, 148] width 36 height 8
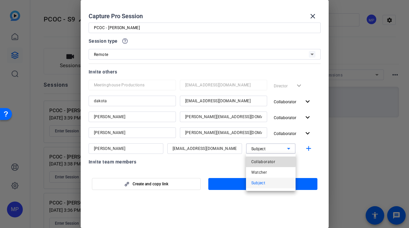
click at [269, 159] on span "Collaborator" at bounding box center [263, 162] width 24 height 8
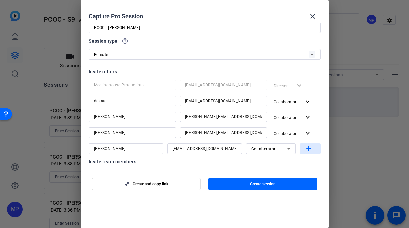
click at [309, 149] on mat-icon "add" at bounding box center [308, 148] width 8 height 8
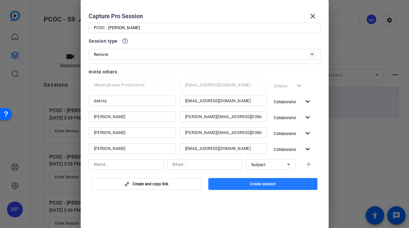
click at [258, 185] on span "Create session" at bounding box center [263, 183] width 26 height 5
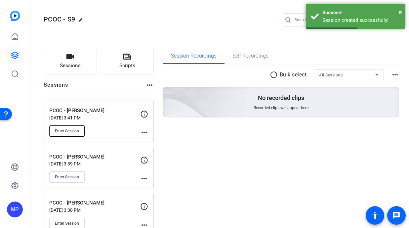
click at [64, 131] on span "Enter Session" at bounding box center [67, 130] width 24 height 5
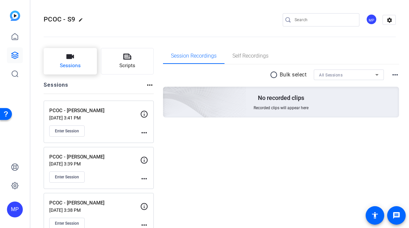
click at [81, 64] on button "Sessions" at bounding box center [70, 61] width 53 height 26
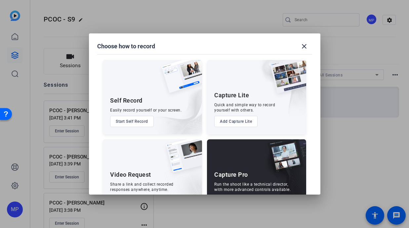
scroll to position [25, 0]
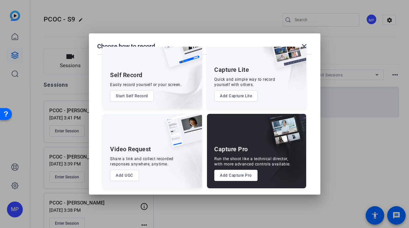
click at [234, 177] on button "Add Capture Pro" at bounding box center [235, 175] width 43 height 11
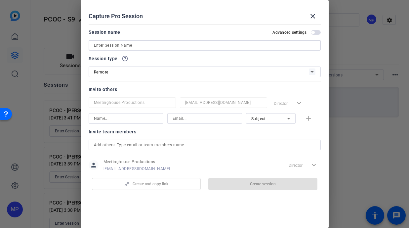
click at [125, 48] on input at bounding box center [204, 45] width 221 height 8
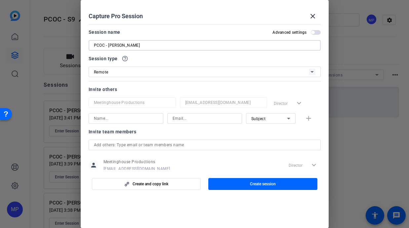
type input "PCOC - Aaron Sagers"
click at [114, 120] on input at bounding box center [126, 118] width 64 height 8
type input "dakota"
click at [184, 117] on input at bounding box center [205, 118] width 64 height 8
drag, startPoint x: 185, startPoint y: 119, endPoint x: 234, endPoint y: 119, distance: 48.9
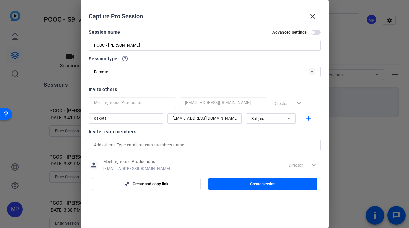
click at [234, 119] on input "[EMAIL_ADDRESS][DOMAIN_NAME]" at bounding box center [205, 118] width 64 height 8
type input "[EMAIL_ADDRESS][DOMAIN_NAME]"
click at [282, 119] on div "Subject" at bounding box center [269, 118] width 36 height 8
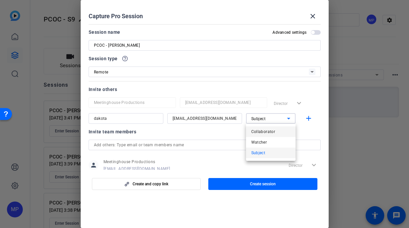
click at [270, 131] on span "Collaborator" at bounding box center [263, 132] width 24 height 8
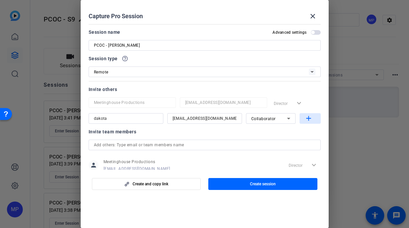
click at [304, 120] on span "button" at bounding box center [309, 118] width 21 height 16
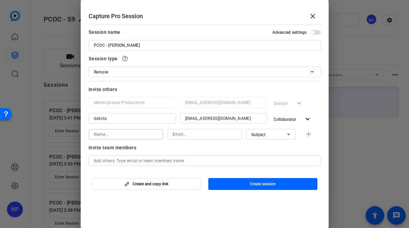
click at [128, 133] on input at bounding box center [126, 134] width 64 height 8
type input "[PERSON_NAME]"
click at [185, 133] on input at bounding box center [205, 134] width 64 height 8
paste input "@meetinghousetv.com"
type input "[PERSON_NAME][EMAIL_ADDRESS][DOMAIN_NAME]"
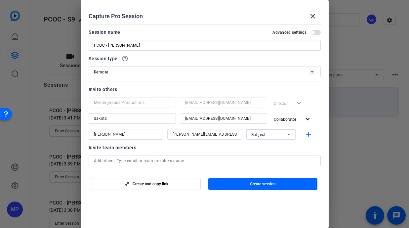
click at [276, 135] on div "Subject" at bounding box center [269, 134] width 36 height 8
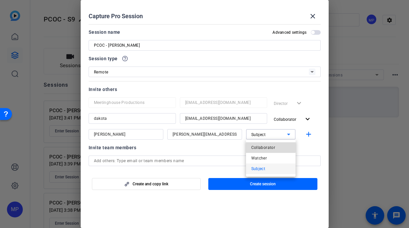
click at [265, 147] on span "Collaborator" at bounding box center [263, 147] width 24 height 8
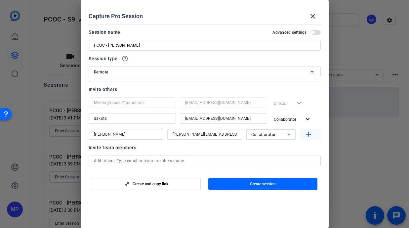
click at [311, 132] on mat-icon "add" at bounding box center [308, 134] width 8 height 8
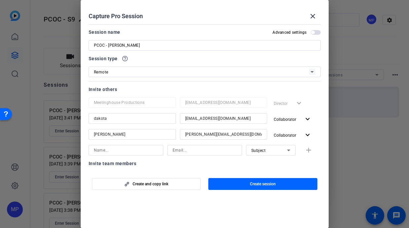
click at [135, 150] on input at bounding box center [126, 150] width 64 height 8
type input "[PERSON_NAME]"
click at [193, 149] on input at bounding box center [205, 150] width 64 height 8
paste input "@meetinghousetv.com"
type input "[PERSON_NAME][EMAIL_ADDRESS][DOMAIN_NAME]"
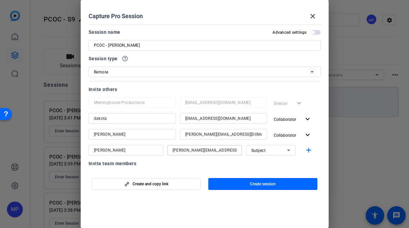
click at [282, 150] on div "Subject" at bounding box center [269, 150] width 36 height 8
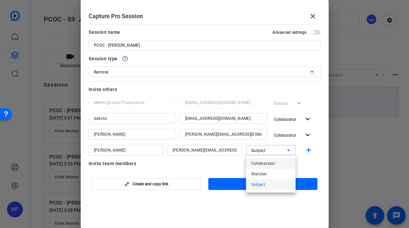
click at [273, 161] on span "Collaborator" at bounding box center [263, 163] width 24 height 8
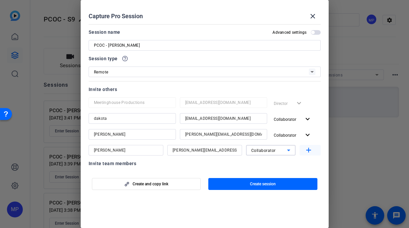
click at [307, 152] on mat-icon "add" at bounding box center [308, 150] width 8 height 8
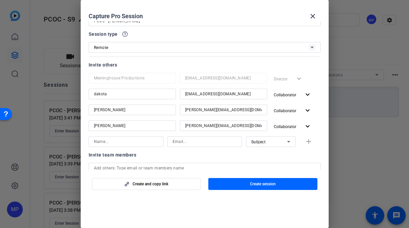
scroll to position [26, 0]
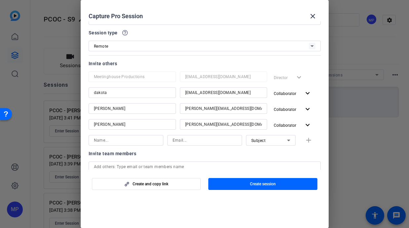
click at [128, 139] on input at bounding box center [126, 140] width 64 height 8
type input "[PERSON_NAME]"
click at [195, 141] on input at bounding box center [205, 140] width 64 height 8
paste input "@meetinghousetv.com"
type input "[EMAIL_ADDRESS][DOMAIN_NAME]"
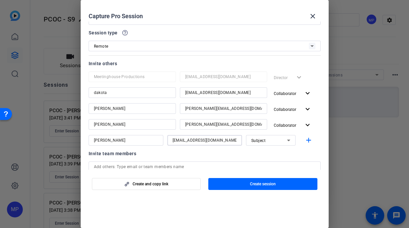
click at [277, 143] on div "Subject" at bounding box center [269, 140] width 36 height 8
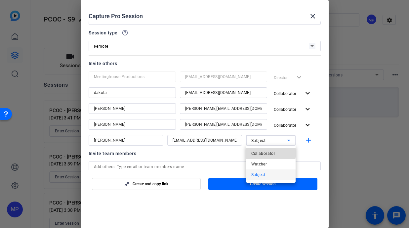
click at [268, 153] on span "Collaborator" at bounding box center [263, 153] width 24 height 8
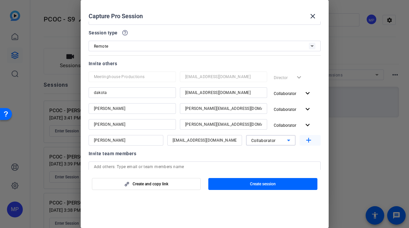
click at [306, 139] on mat-icon "add" at bounding box center [308, 140] width 8 height 8
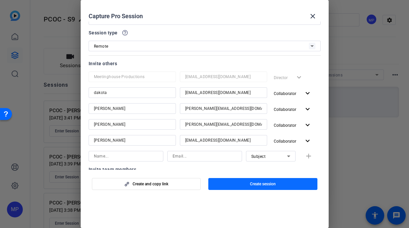
click at [230, 183] on span "button" at bounding box center [262, 184] width 109 height 16
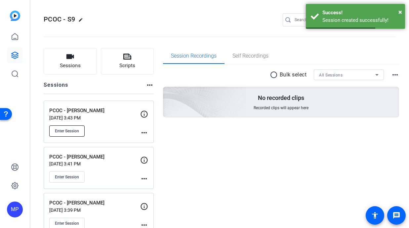
click at [68, 129] on span "Enter Session" at bounding box center [67, 130] width 24 height 5
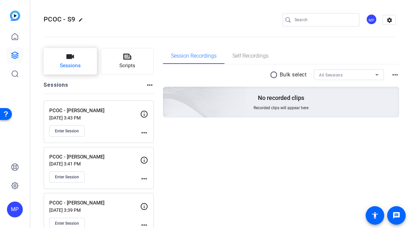
click at [75, 66] on span "Sessions" at bounding box center [70, 66] width 21 height 8
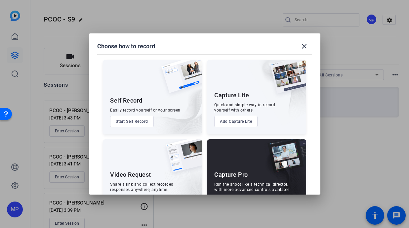
scroll to position [25, 0]
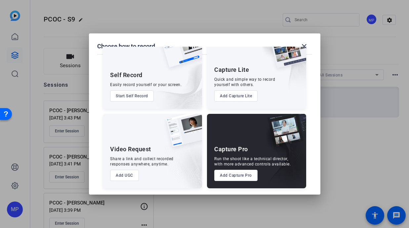
click at [233, 172] on button "Add Capture Pro" at bounding box center [235, 175] width 43 height 11
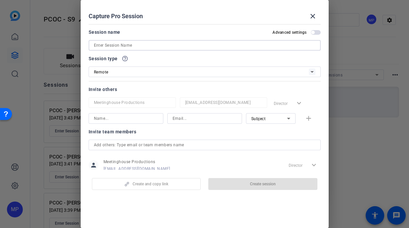
click at [105, 48] on input at bounding box center [204, 45] width 221 height 8
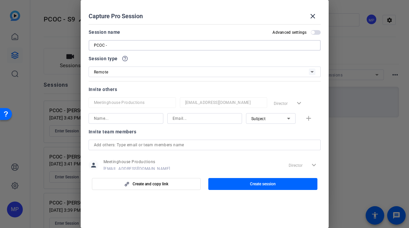
paste input "Mark Sceurman"
type input "PCOC - Mark Sceurman"
click at [103, 118] on input at bounding box center [126, 118] width 64 height 8
type input "[PERSON_NAME]"
click at [182, 116] on input at bounding box center [205, 118] width 64 height 8
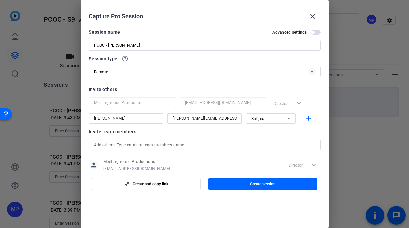
drag, startPoint x: 182, startPoint y: 119, endPoint x: 233, endPoint y: 118, distance: 50.9
click at [233, 118] on input "[PERSON_NAME][EMAIL_ADDRESS][DOMAIN_NAME]" at bounding box center [205, 118] width 64 height 8
type input "[PERSON_NAME][EMAIL_ADDRESS][DOMAIN_NAME]"
click at [288, 120] on icon at bounding box center [289, 118] width 8 height 8
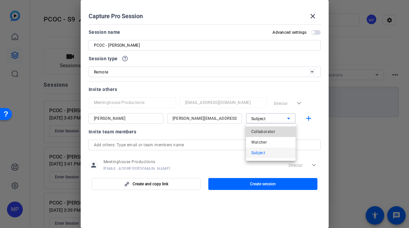
click at [272, 133] on span "Collaborator" at bounding box center [263, 132] width 24 height 8
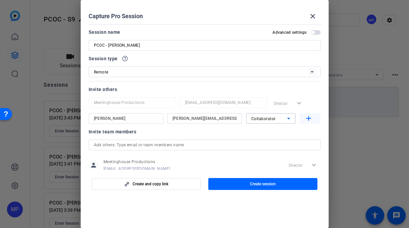
click at [307, 120] on mat-icon "add" at bounding box center [308, 118] width 8 height 8
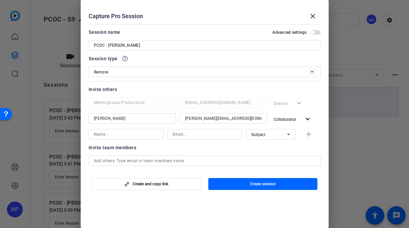
click at [112, 135] on input at bounding box center [126, 134] width 64 height 8
type input "dakota"
click at [180, 136] on input at bounding box center [205, 134] width 64 height 8
paste input "@meetinghousetv.com"
type input "[EMAIL_ADDRESS][DOMAIN_NAME]"
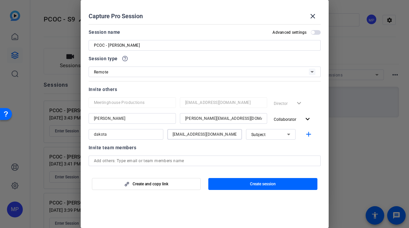
click at [280, 132] on div "Subject" at bounding box center [269, 134] width 36 height 8
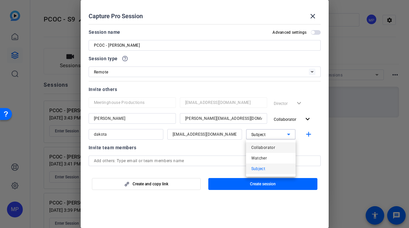
click at [260, 147] on span "Collaborator" at bounding box center [263, 147] width 24 height 8
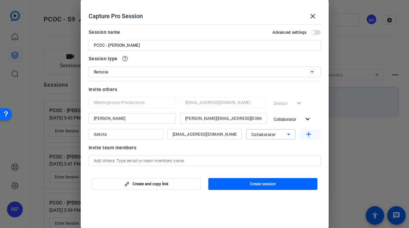
click at [307, 134] on mat-icon "add" at bounding box center [308, 134] width 8 height 8
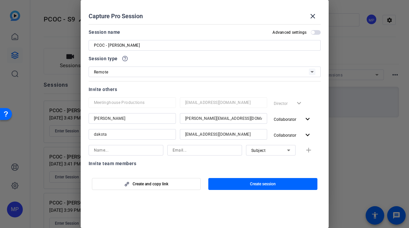
click at [131, 149] on input at bounding box center [126, 150] width 64 height 8
type input "[PERSON_NAME]"
click at [193, 148] on input at bounding box center [205, 150] width 64 height 8
paste input "@meetinghousetv.com"
type input "[PERSON_NAME][EMAIL_ADDRESS][DOMAIN_NAME]"
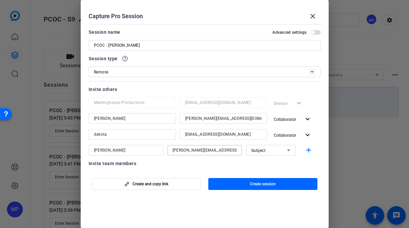
click at [290, 150] on icon at bounding box center [289, 150] width 8 height 8
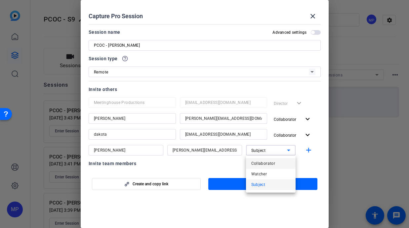
click at [272, 160] on span "Collaborator" at bounding box center [263, 163] width 24 height 8
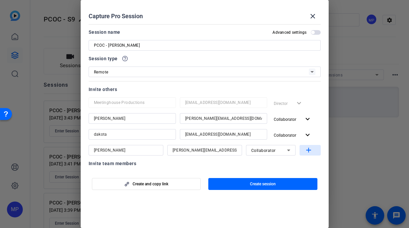
click at [308, 152] on mat-icon "add" at bounding box center [308, 150] width 8 height 8
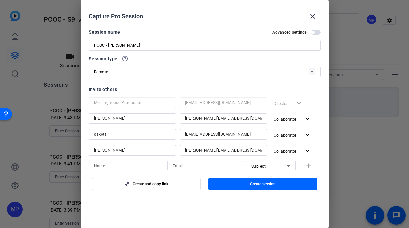
scroll to position [19, 0]
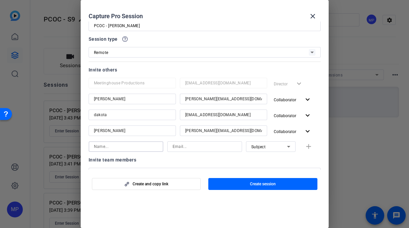
click at [141, 148] on input at bounding box center [126, 146] width 64 height 8
type input "[PERSON_NAME]"
click at [199, 147] on input at bounding box center [205, 146] width 64 height 8
paste input "@meetinghousetv.com"
type input "[EMAIL_ADDRESS][DOMAIN_NAME]"
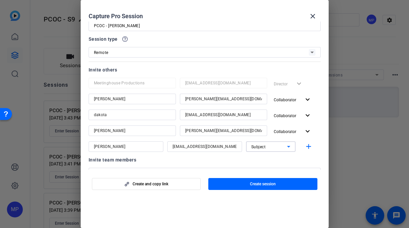
click at [283, 146] on div "Subject" at bounding box center [269, 146] width 36 height 8
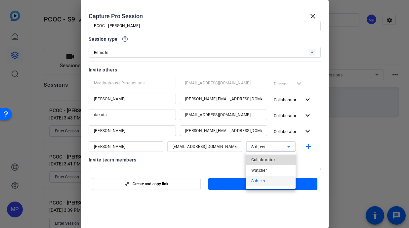
click at [268, 162] on span "Collaborator" at bounding box center [263, 160] width 24 height 8
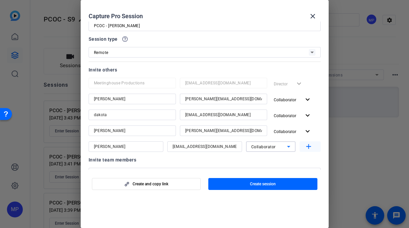
click at [312, 143] on mat-icon "add" at bounding box center [308, 146] width 8 height 8
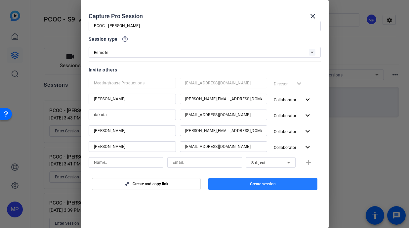
click at [253, 184] on span "Create session" at bounding box center [263, 183] width 26 height 5
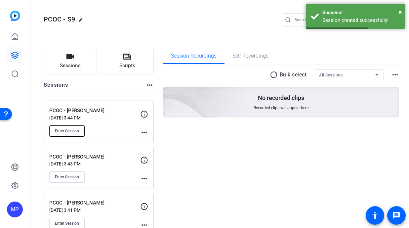
click at [69, 130] on span "Enter Session" at bounding box center [67, 130] width 24 height 5
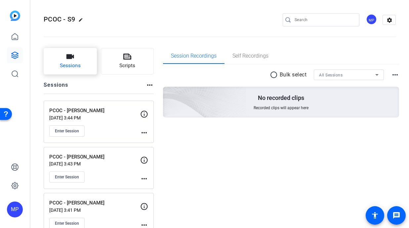
click at [79, 62] on span "Sessions" at bounding box center [70, 66] width 21 height 8
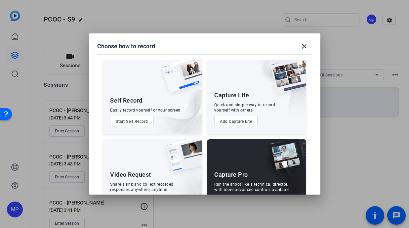
scroll to position [25, 0]
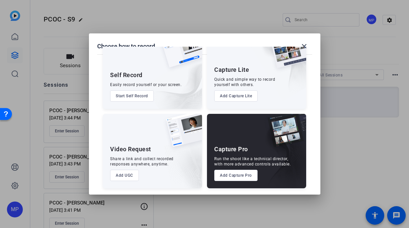
click at [231, 176] on button "Add Capture Pro" at bounding box center [235, 175] width 43 height 11
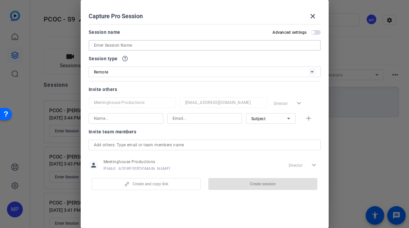
click at [126, 47] on input at bounding box center [204, 45] width 221 height 8
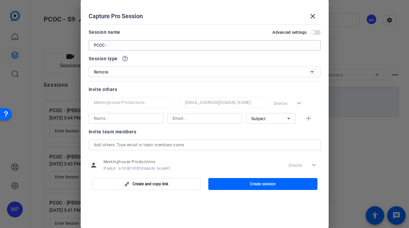
paste input "Steve Shippy"
type input "PCOC - Steve Shippy"
click at [103, 119] on input at bounding box center [126, 118] width 64 height 8
type input "dakota"
click at [177, 120] on input at bounding box center [205, 118] width 64 height 8
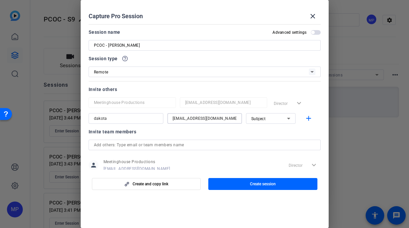
drag, startPoint x: 185, startPoint y: 119, endPoint x: 235, endPoint y: 118, distance: 49.6
click at [235, 118] on input "[EMAIL_ADDRESS][DOMAIN_NAME]" at bounding box center [205, 118] width 64 height 8
type input "[EMAIL_ADDRESS][DOMAIN_NAME]"
click at [285, 121] on icon at bounding box center [289, 118] width 8 height 8
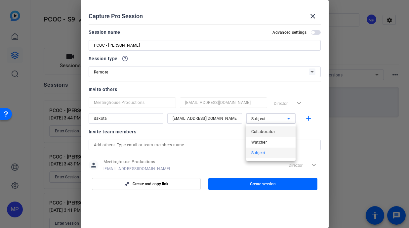
click at [266, 135] on span "Collaborator" at bounding box center [263, 132] width 24 height 8
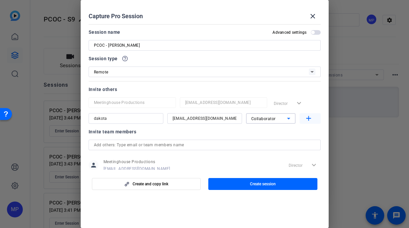
click at [311, 115] on mat-icon "add" at bounding box center [308, 118] width 8 height 8
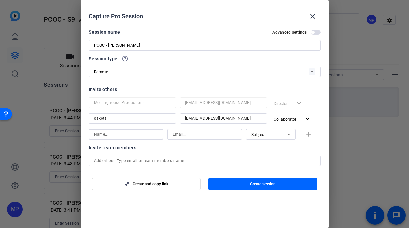
click at [103, 134] on input at bounding box center [126, 134] width 64 height 8
type input "[PERSON_NAME]"
click at [181, 137] on input at bounding box center [205, 134] width 64 height 8
paste input "@meetinghousetv.com"
type input "[PERSON_NAME][EMAIL_ADDRESS][DOMAIN_NAME]"
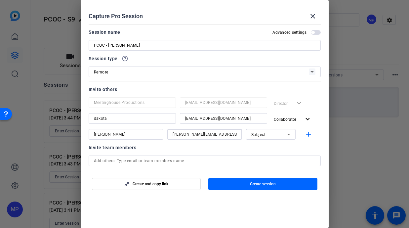
click at [282, 136] on div "Subject" at bounding box center [269, 134] width 36 height 8
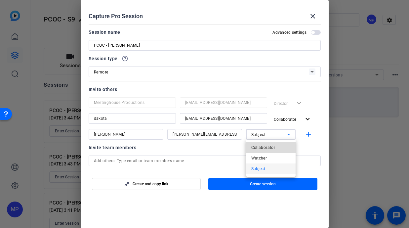
click at [272, 147] on span "Collaborator" at bounding box center [263, 147] width 24 height 8
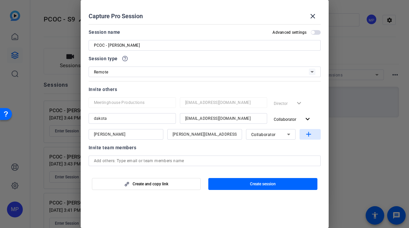
click at [307, 134] on mat-icon "add" at bounding box center [308, 134] width 8 height 8
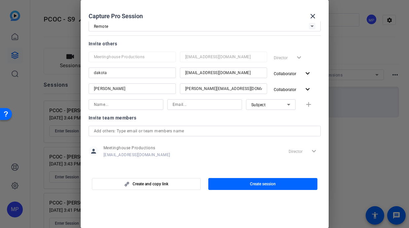
scroll to position [46, 0]
click at [128, 102] on input at bounding box center [126, 104] width 64 height 8
type input "[PERSON_NAME]"
drag, startPoint x: 196, startPoint y: 88, endPoint x: 245, endPoint y: 88, distance: 49.2
click at [245, 88] on input "[PERSON_NAME][EMAIL_ADDRESS][DOMAIN_NAME]" at bounding box center [223, 88] width 77 height 8
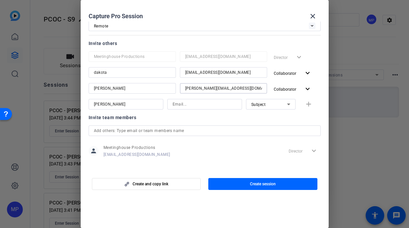
click at [197, 106] on input at bounding box center [205, 104] width 64 height 8
paste input "@meetinghousetv.com"
type input "[PERSON_NAME][EMAIL_ADDRESS][DOMAIN_NAME]"
click at [274, 109] on div "Subject" at bounding box center [270, 104] width 39 height 11
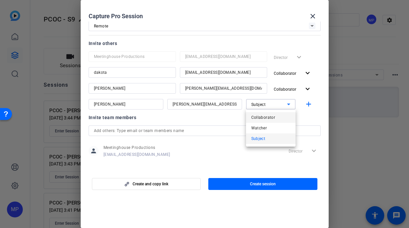
click at [271, 115] on span "Collaborator" at bounding box center [263, 117] width 24 height 8
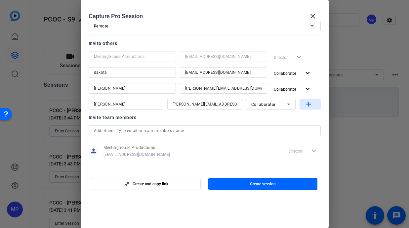
click at [308, 103] on mat-icon "add" at bounding box center [308, 104] width 8 height 8
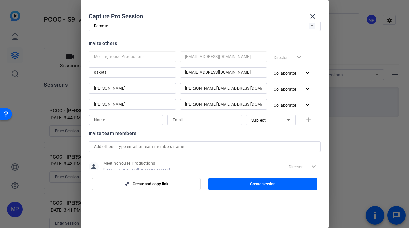
click at [135, 119] on input at bounding box center [126, 120] width 64 height 8
type input "[PERSON_NAME]"
click at [194, 124] on input at bounding box center [205, 120] width 64 height 8
paste input "@meetinghousetv.com"
type input "[EMAIL_ADDRESS][DOMAIN_NAME]"
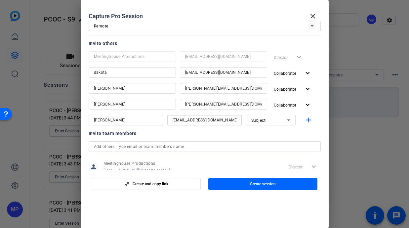
click at [279, 121] on div "Subject" at bounding box center [269, 120] width 36 height 8
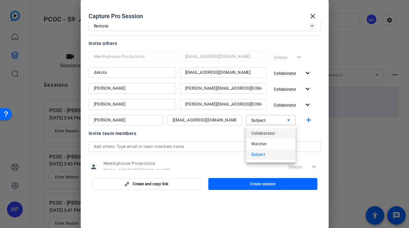
click at [268, 130] on span "Collaborator" at bounding box center [263, 133] width 24 height 8
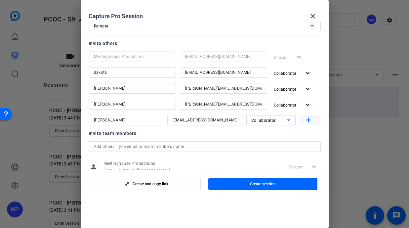
click at [308, 122] on mat-icon "add" at bounding box center [308, 120] width 8 height 8
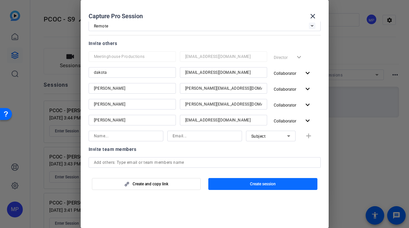
click at [258, 183] on span "Create session" at bounding box center [263, 183] width 26 height 5
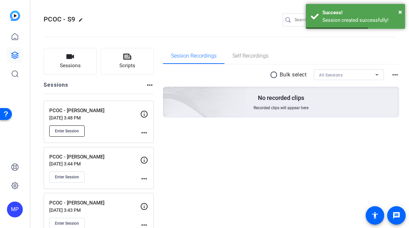
click at [66, 130] on span "Enter Session" at bounding box center [67, 130] width 24 height 5
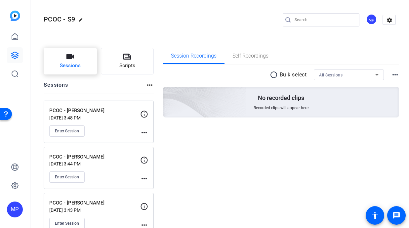
click at [74, 56] on button "Sessions" at bounding box center [70, 61] width 53 height 26
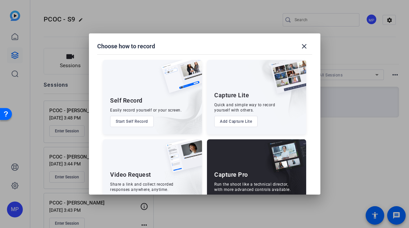
scroll to position [25, 0]
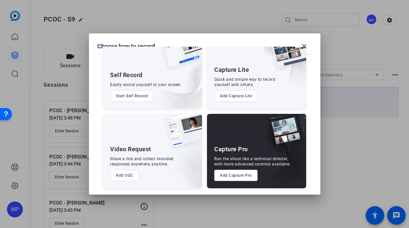
click at [234, 174] on button "Add Capture Pro" at bounding box center [235, 175] width 43 height 11
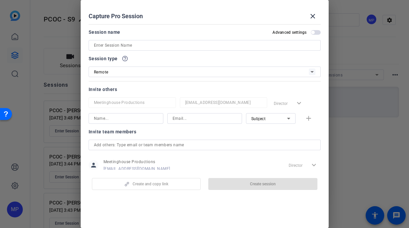
click at [100, 47] on input at bounding box center [204, 45] width 221 height 8
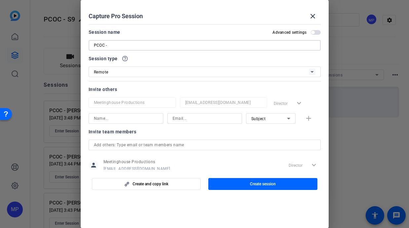
paste input "Susan Slaughter"
type input "PCOC - Susan Slaughter"
click at [104, 119] on input at bounding box center [126, 118] width 64 height 8
type input "dakota"
click at [176, 120] on input at bounding box center [205, 118] width 64 height 8
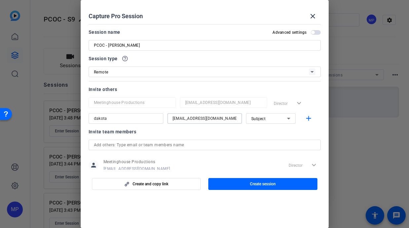
drag, startPoint x: 185, startPoint y: 119, endPoint x: 237, endPoint y: 121, distance: 51.6
click at [234, 121] on input "[EMAIL_ADDRESS][DOMAIN_NAME]" at bounding box center [205, 118] width 64 height 8
type input "[EMAIL_ADDRESS][DOMAIN_NAME]"
click at [288, 120] on icon at bounding box center [289, 118] width 8 height 8
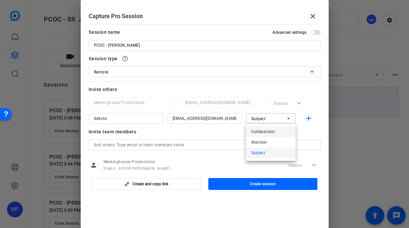
click at [266, 131] on span "Collaborator" at bounding box center [263, 132] width 24 height 8
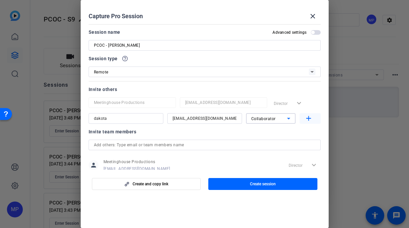
click at [308, 117] on mat-icon "add" at bounding box center [308, 118] width 8 height 8
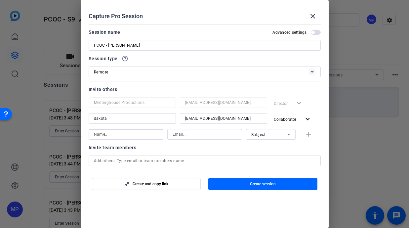
click at [144, 132] on input at bounding box center [126, 134] width 64 height 8
paste input "@meetinghousetv.com"
type input "@meetinghousetv.com"
drag, startPoint x: 144, startPoint y: 132, endPoint x: 76, endPoint y: 131, distance: 67.8
click at [76, 131] on div "Choose how to record close Self Record Easily record yourself or your screen. S…" at bounding box center [204, 114] width 409 height 228
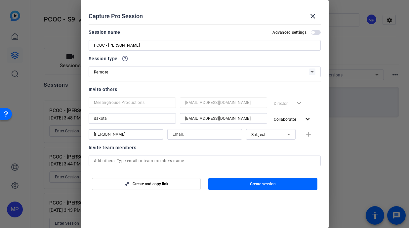
type input "[PERSON_NAME]"
click at [178, 133] on input at bounding box center [205, 134] width 64 height 8
paste input "@meetinghousetv.com"
type input "[PERSON_NAME][EMAIL_ADDRESS][DOMAIN_NAME]"
click at [264, 135] on span "Subject" at bounding box center [258, 134] width 15 height 5
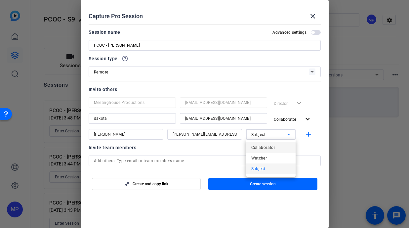
click at [268, 148] on span "Collaborator" at bounding box center [263, 147] width 24 height 8
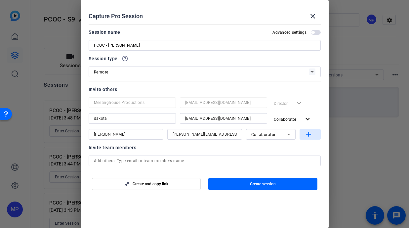
click at [308, 137] on mat-icon "add" at bounding box center [308, 134] width 8 height 8
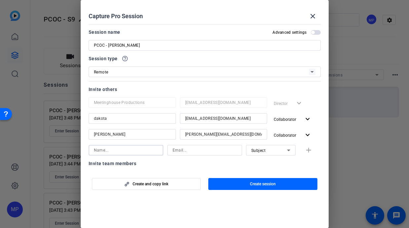
click at [109, 152] on input at bounding box center [126, 150] width 64 height 8
type input "[PERSON_NAME]"
click at [179, 150] on input at bounding box center [205, 150] width 64 height 8
paste input "@meetinghousetv.com"
type input "[PERSON_NAME][EMAIL_ADDRESS][DOMAIN_NAME]"
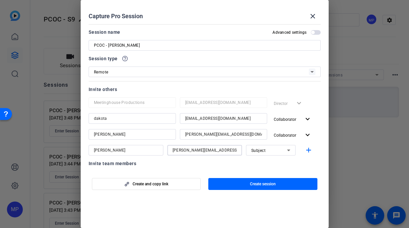
click at [278, 150] on div "Subject" at bounding box center [269, 150] width 36 height 8
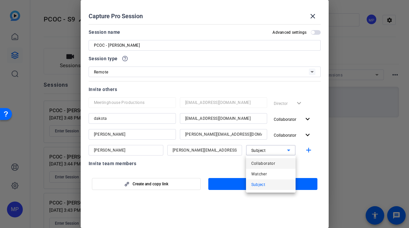
click at [270, 160] on span "Collaborator" at bounding box center [263, 163] width 24 height 8
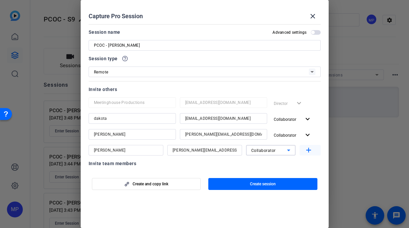
click at [308, 153] on mat-icon "add" at bounding box center [308, 150] width 8 height 8
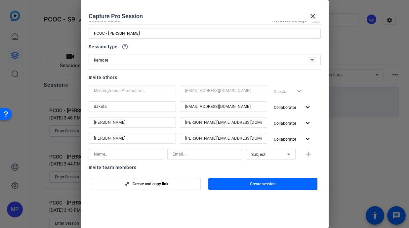
scroll to position [14, 0]
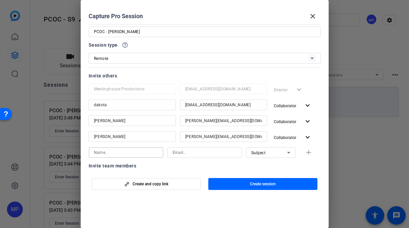
click at [142, 151] on input at bounding box center [126, 152] width 64 height 8
type input "[PERSON_NAME]"
click at [202, 153] on input at bounding box center [205, 152] width 64 height 8
paste input "@meetinghousetv.com"
type input "[EMAIL_ADDRESS][DOMAIN_NAME]"
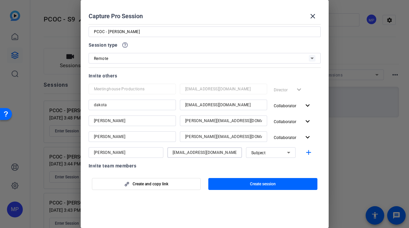
click at [287, 151] on icon at bounding box center [289, 152] width 8 height 8
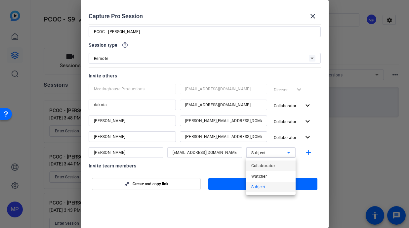
click at [263, 165] on span "Collaborator" at bounding box center [263, 166] width 24 height 8
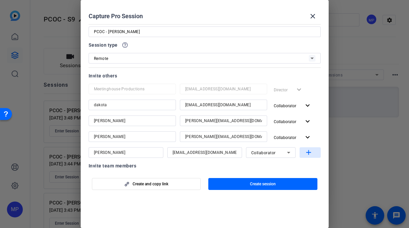
click at [306, 153] on mat-icon "add" at bounding box center [308, 152] width 8 height 8
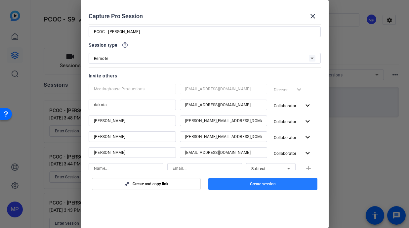
click at [247, 186] on span "button" at bounding box center [262, 184] width 109 height 16
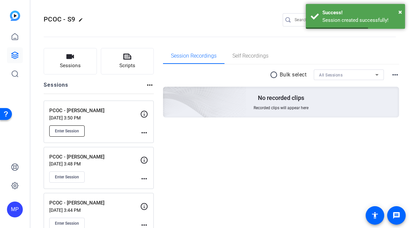
click at [68, 130] on span "Enter Session" at bounding box center [67, 130] width 24 height 5
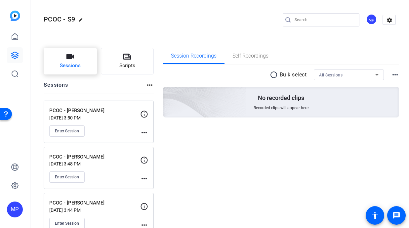
click at [71, 63] on span "Sessions" at bounding box center [70, 66] width 21 height 8
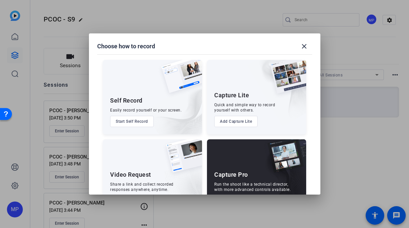
scroll to position [25, 0]
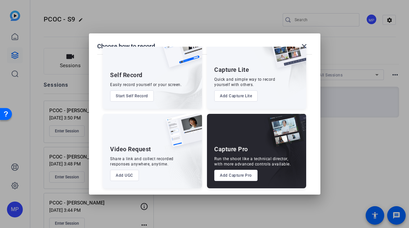
click at [228, 177] on button "Add Capture Pro" at bounding box center [235, 175] width 43 height 11
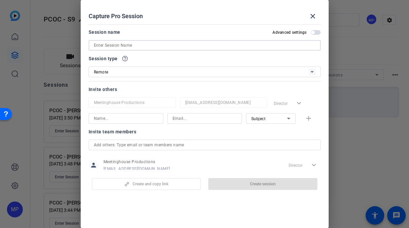
click at [114, 44] on input at bounding box center [204, 45] width 221 height 8
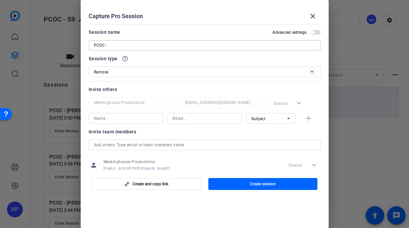
paste input "Dalen Spratt"
type input "PCOC - Dalen Spratt"
click at [113, 119] on input at bounding box center [126, 118] width 64 height 8
type input "dakota"
click at [193, 120] on input at bounding box center [205, 118] width 64 height 8
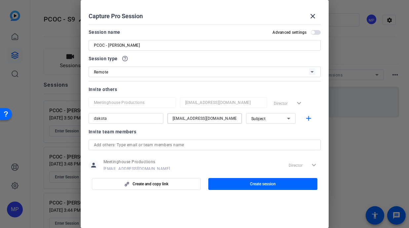
drag, startPoint x: 185, startPoint y: 119, endPoint x: 237, endPoint y: 118, distance: 52.6
click at [236, 118] on input "[EMAIL_ADDRESS][DOMAIN_NAME]" at bounding box center [205, 118] width 64 height 8
type input "[EMAIL_ADDRESS][DOMAIN_NAME]"
click at [290, 117] on icon at bounding box center [289, 118] width 8 height 8
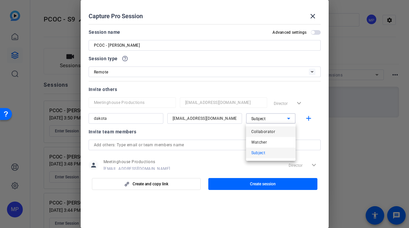
click at [270, 132] on span "Collaborator" at bounding box center [263, 132] width 24 height 8
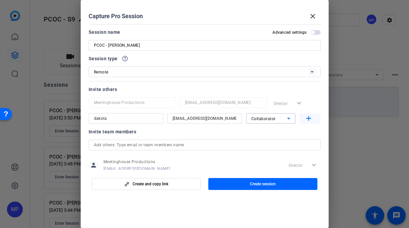
click at [306, 120] on mat-icon "add" at bounding box center [308, 118] width 8 height 8
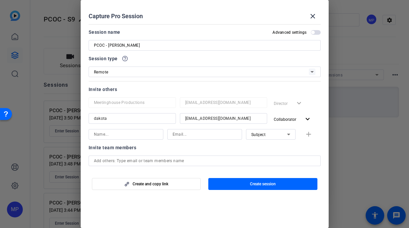
click at [125, 134] on input at bounding box center [126, 134] width 64 height 8
type input "[PERSON_NAME]"
click at [181, 135] on input at bounding box center [205, 134] width 64 height 8
paste input "@meetinghousetv.com"
type input "[PERSON_NAME][EMAIL_ADDRESS][DOMAIN_NAME]"
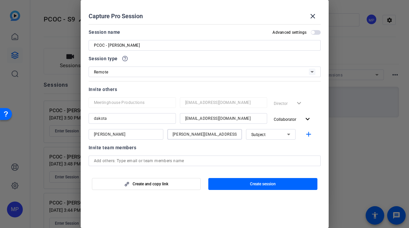
click at [264, 136] on span "Subject" at bounding box center [258, 134] width 15 height 5
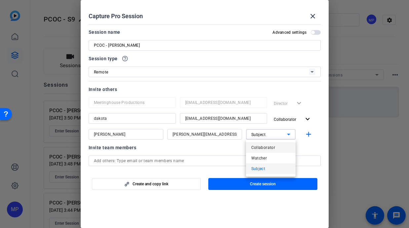
click at [265, 144] on span "Collaborator" at bounding box center [263, 147] width 24 height 8
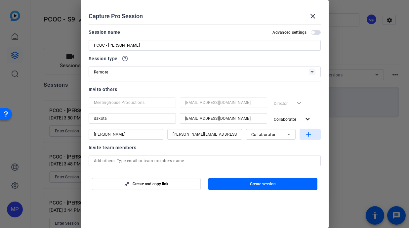
click at [308, 133] on mat-icon "add" at bounding box center [308, 134] width 8 height 8
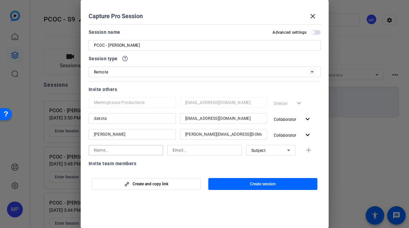
click at [119, 149] on input at bounding box center [126, 150] width 64 height 8
type input "[PERSON_NAME]"
click at [181, 146] on input at bounding box center [205, 150] width 64 height 8
paste input "@meetinghousetv.com"
type input "[PERSON_NAME][EMAIL_ADDRESS][DOMAIN_NAME]"
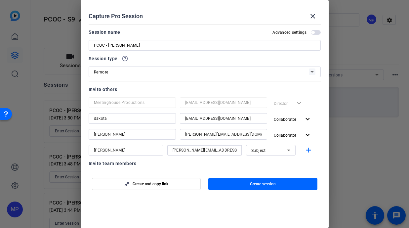
click at [272, 152] on div "Subject" at bounding box center [269, 150] width 36 height 8
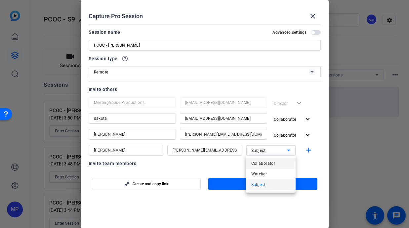
click at [269, 160] on span "Collaborator" at bounding box center [263, 163] width 24 height 8
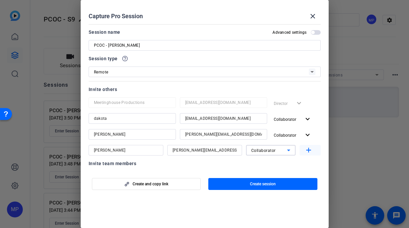
click at [307, 150] on mat-icon "add" at bounding box center [308, 150] width 8 height 8
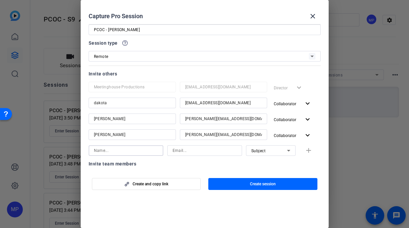
click at [128, 151] on input at bounding box center [126, 150] width 64 height 8
type input "[PERSON_NAME]"
click at [195, 152] on input at bounding box center [205, 150] width 64 height 8
paste input "@meetinghousetv.com"
type input "[EMAIL_ADDRESS][DOMAIN_NAME]"
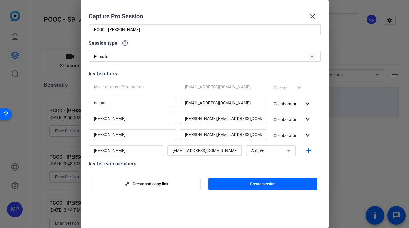
click at [272, 149] on div "Subject" at bounding box center [269, 150] width 36 height 8
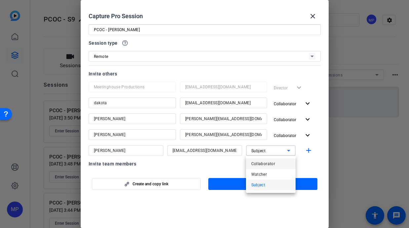
click at [262, 164] on span "Collaborator" at bounding box center [263, 164] width 24 height 8
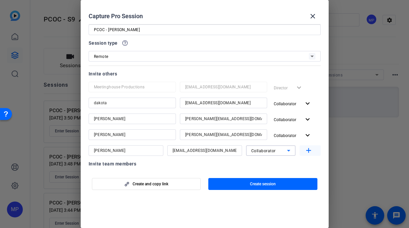
click at [307, 152] on mat-icon "add" at bounding box center [308, 150] width 8 height 8
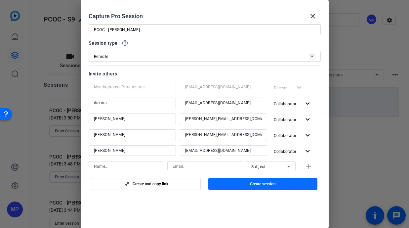
click at [256, 186] on span "Create session" at bounding box center [263, 183] width 26 height 5
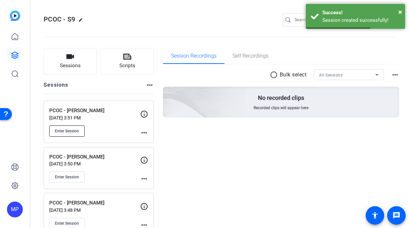
click at [70, 130] on span "Enter Session" at bounding box center [67, 130] width 24 height 5
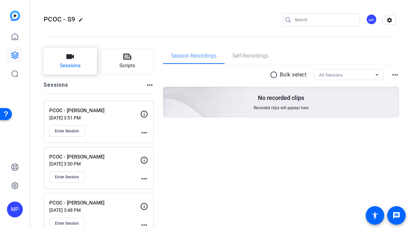
click at [71, 60] on icon "button" at bounding box center [70, 57] width 8 height 8
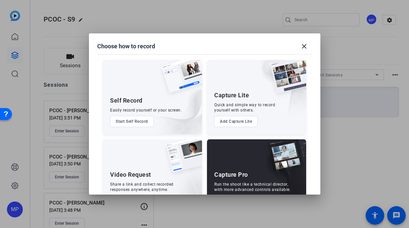
scroll to position [25, 0]
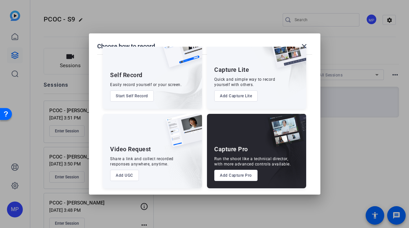
click at [234, 174] on button "Add Capture Pro" at bounding box center [235, 175] width 43 height 11
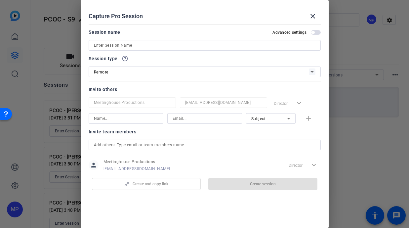
click at [102, 45] on input at bounding box center [204, 45] width 221 height 8
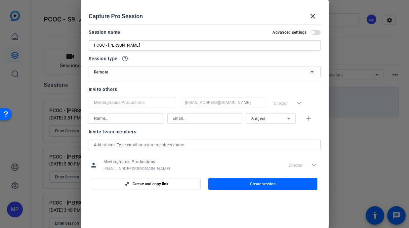
type input "PCOC - Dan Sturges"
click at [107, 119] on input at bounding box center [126, 118] width 64 height 8
type input "dakota"
click at [173, 120] on input at bounding box center [205, 118] width 64 height 8
drag, startPoint x: 185, startPoint y: 119, endPoint x: 239, endPoint y: 120, distance: 54.2
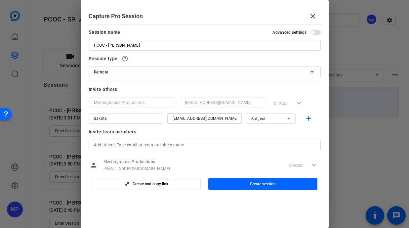
click at [237, 120] on div "[EMAIL_ADDRESS][DOMAIN_NAME]" at bounding box center [204, 118] width 75 height 11
type input "[EMAIL_ADDRESS][DOMAIN_NAME]"
click at [293, 120] on div "Subject" at bounding box center [271, 118] width 50 height 11
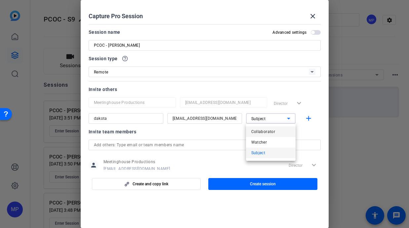
click at [268, 130] on span "Collaborator" at bounding box center [263, 132] width 24 height 8
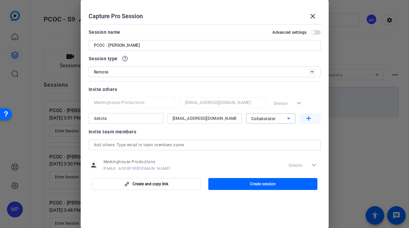
click at [312, 116] on span "button" at bounding box center [309, 118] width 21 height 16
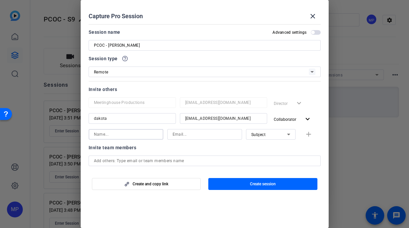
click at [114, 134] on input at bounding box center [126, 134] width 64 height 8
type input "[PERSON_NAME]"
click at [169, 136] on div at bounding box center [204, 134] width 75 height 11
click at [180, 136] on input at bounding box center [205, 134] width 64 height 8
paste input "@meetinghousetv.com"
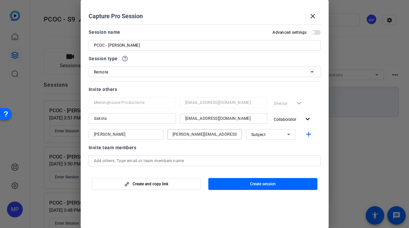
type input "[PERSON_NAME][EMAIL_ADDRESS][DOMAIN_NAME]"
click at [276, 134] on div "Subject" at bounding box center [269, 134] width 36 height 8
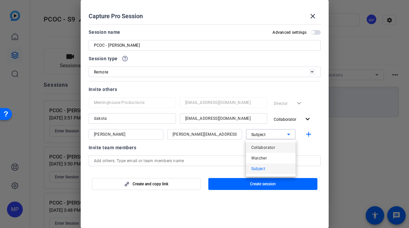
click at [262, 146] on span "Collaborator" at bounding box center [263, 147] width 24 height 8
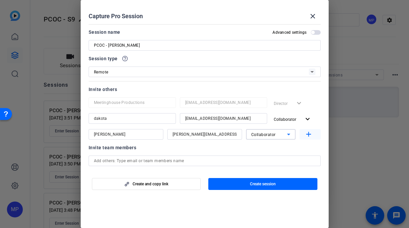
click at [308, 135] on mat-icon "add" at bounding box center [308, 134] width 8 height 8
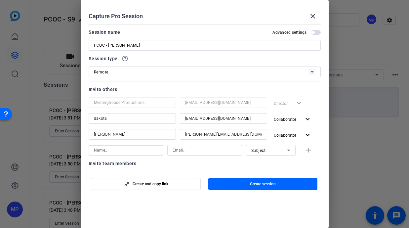
click at [118, 149] on input at bounding box center [126, 150] width 64 height 8
type input "[PERSON_NAME]"
click at [190, 148] on input at bounding box center [205, 150] width 64 height 8
paste input "@meetinghousetv.com"
type input "[PERSON_NAME][EMAIL_ADDRESS][DOMAIN_NAME]"
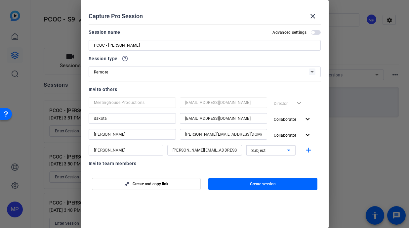
click at [275, 149] on div "Subject" at bounding box center [269, 150] width 36 height 8
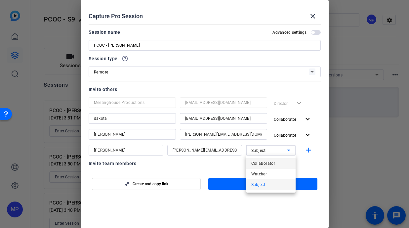
click at [265, 163] on span "Collaborator" at bounding box center [263, 163] width 24 height 8
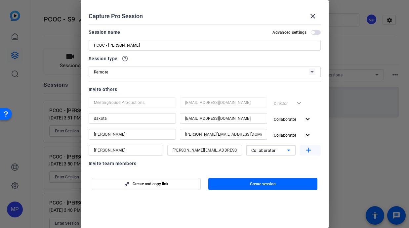
click at [309, 152] on mat-icon "add" at bounding box center [308, 150] width 8 height 8
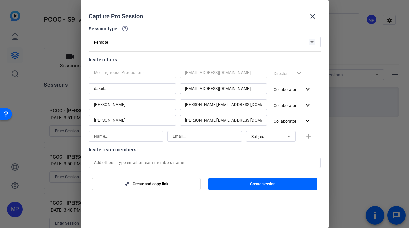
scroll to position [31, 0]
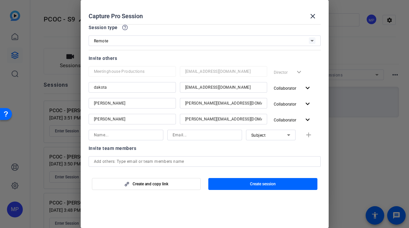
click at [144, 136] on input at bounding box center [126, 135] width 64 height 8
click at [207, 135] on input at bounding box center [205, 135] width 64 height 8
paste input "@meetinghousetv.com"
click at [282, 139] on div "Subject" at bounding box center [270, 135] width 39 height 11
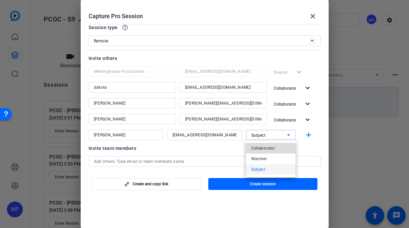
click at [274, 148] on mat-option "Collaborator" at bounding box center [271, 148] width 50 height 11
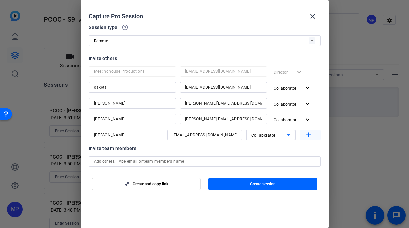
click at [308, 132] on mat-icon "add" at bounding box center [308, 135] width 8 height 8
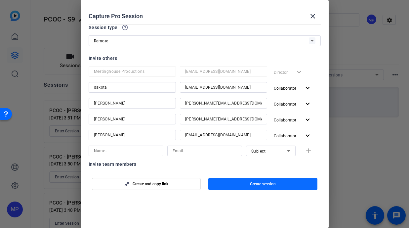
click at [255, 190] on span "button" at bounding box center [262, 184] width 109 height 16
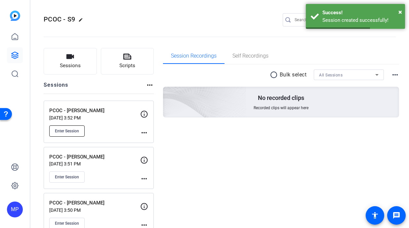
click at [67, 130] on span "Enter Session" at bounding box center [67, 130] width 24 height 5
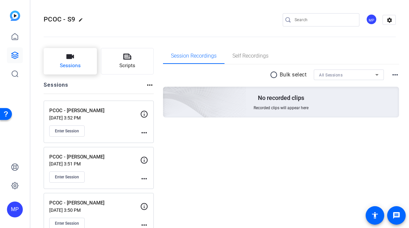
click at [66, 59] on button "Sessions" at bounding box center [70, 61] width 53 height 26
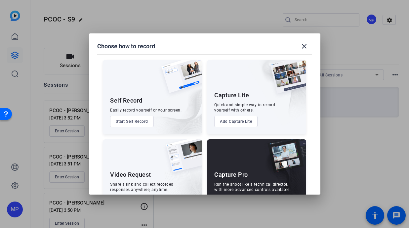
scroll to position [25, 0]
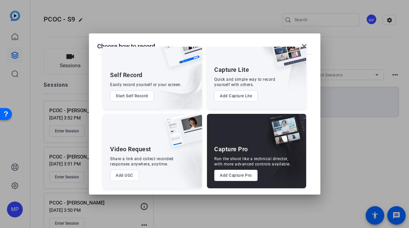
click at [235, 176] on button "Add Capture Pro" at bounding box center [235, 175] width 43 height 11
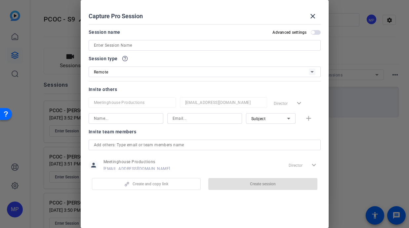
click at [109, 48] on input at bounding box center [204, 45] width 221 height 8
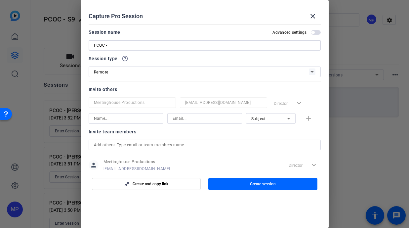
paste input "Katrina Weidman"
click at [107, 118] on input at bounding box center [126, 118] width 64 height 8
click at [185, 118] on input at bounding box center [205, 118] width 64 height 8
drag, startPoint x: 185, startPoint y: 119, endPoint x: 236, endPoint y: 120, distance: 51.2
click at [236, 120] on input "[EMAIL_ADDRESS][DOMAIN_NAME]" at bounding box center [205, 118] width 64 height 8
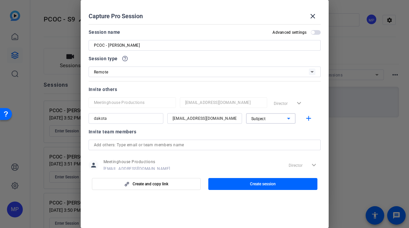
click at [281, 120] on div "Subject" at bounding box center [269, 118] width 36 height 8
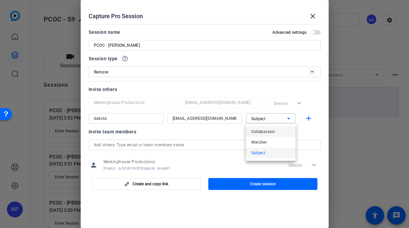
click at [273, 133] on span "Collaborator" at bounding box center [263, 132] width 24 height 8
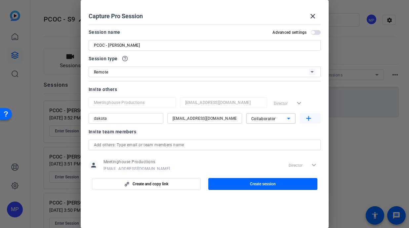
click at [310, 116] on mat-icon "add" at bounding box center [308, 118] width 8 height 8
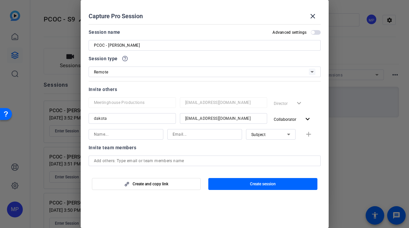
click at [113, 134] on input at bounding box center [126, 134] width 64 height 8
click at [184, 134] on input at bounding box center [205, 134] width 64 height 8
paste input "@meetinghousetv.com"
click at [279, 135] on div "Subject" at bounding box center [269, 134] width 36 height 8
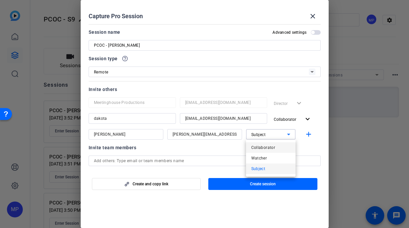
click at [262, 149] on span "Collaborator" at bounding box center [263, 147] width 24 height 8
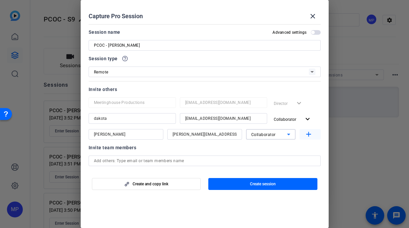
click at [310, 135] on mat-icon "add" at bounding box center [308, 134] width 8 height 8
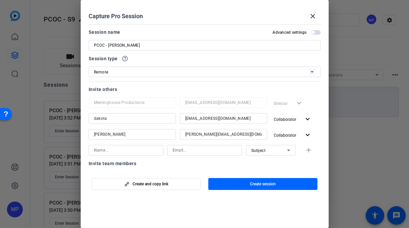
click at [133, 147] on input at bounding box center [126, 150] width 64 height 8
click at [186, 149] on input at bounding box center [205, 150] width 64 height 8
paste input "@meetinghousetv.com"
click at [282, 155] on div "Subject" at bounding box center [270, 150] width 39 height 11
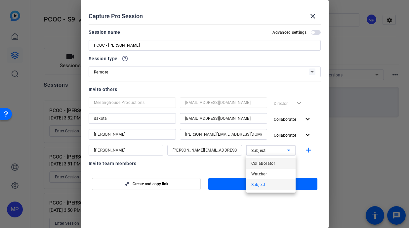
click at [261, 160] on span "Collaborator" at bounding box center [263, 163] width 24 height 8
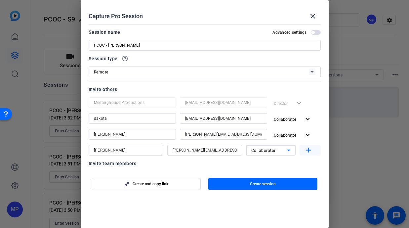
click at [309, 148] on mat-icon "add" at bounding box center [308, 150] width 8 height 8
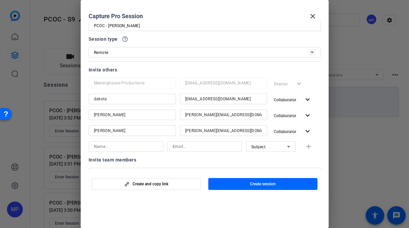
scroll to position [28, 0]
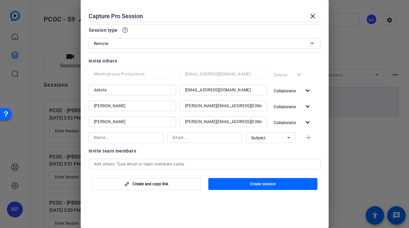
click at [146, 136] on input at bounding box center [126, 138] width 64 height 8
click at [213, 139] on input at bounding box center [205, 138] width 64 height 8
paste input "@meetinghousetv.com"
click at [284, 137] on div "Subject" at bounding box center [269, 138] width 36 height 8
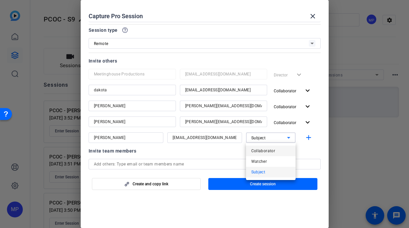
click at [267, 149] on span "Collaborator" at bounding box center [263, 151] width 24 height 8
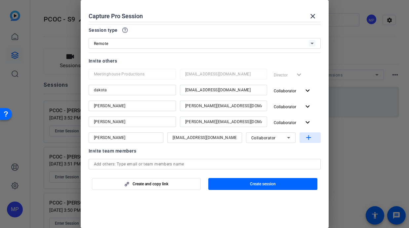
click at [306, 138] on mat-icon "add" at bounding box center [308, 138] width 8 height 8
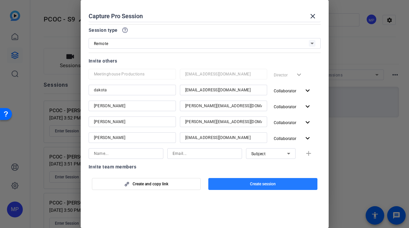
click at [251, 184] on span "Create session" at bounding box center [263, 183] width 26 height 5
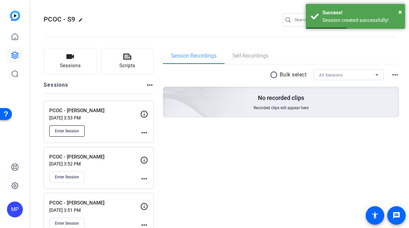
click at [67, 129] on span "Enter Session" at bounding box center [67, 130] width 24 height 5
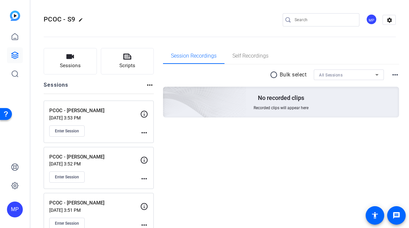
scroll to position [66, 0]
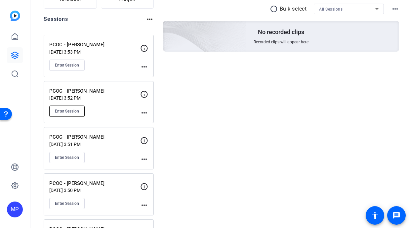
click at [67, 110] on span "Enter Session" at bounding box center [67, 110] width 24 height 5
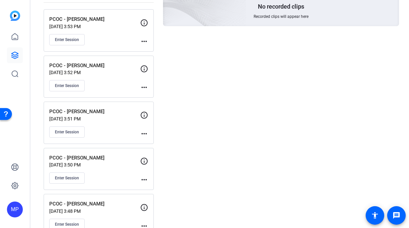
scroll to position [97, 0]
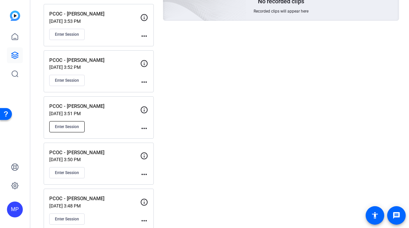
click at [73, 126] on span "Enter Session" at bounding box center [67, 126] width 24 height 5
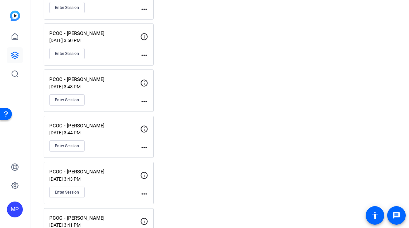
scroll to position [220, 0]
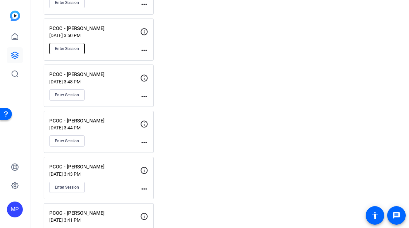
click at [64, 49] on span "Enter Session" at bounding box center [67, 48] width 24 height 5
click at [72, 96] on span "Enter Session" at bounding box center [67, 94] width 24 height 5
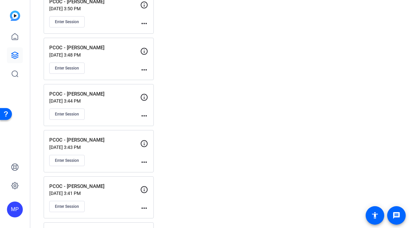
scroll to position [252, 0]
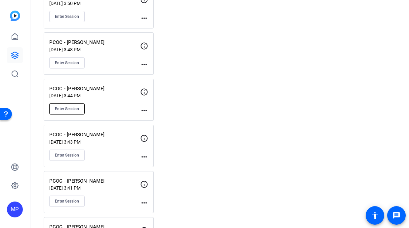
click at [60, 111] on span "Enter Session" at bounding box center [67, 108] width 24 height 5
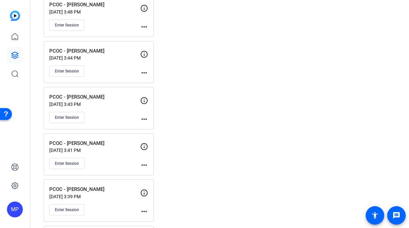
scroll to position [293, 0]
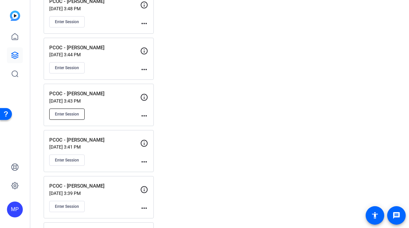
click at [71, 114] on span "Enter Session" at bounding box center [67, 113] width 24 height 5
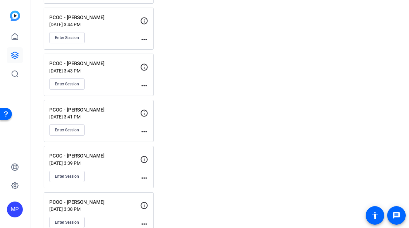
scroll to position [329, 0]
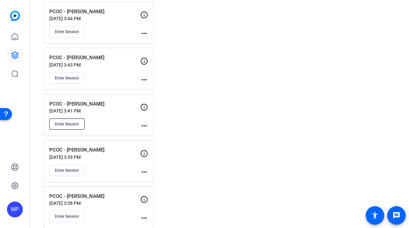
click at [68, 122] on span "Enter Session" at bounding box center [67, 123] width 24 height 5
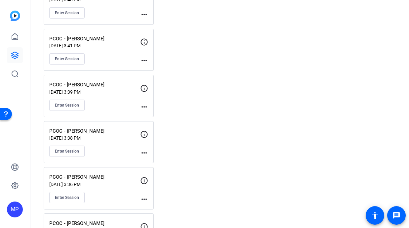
scroll to position [398, 0]
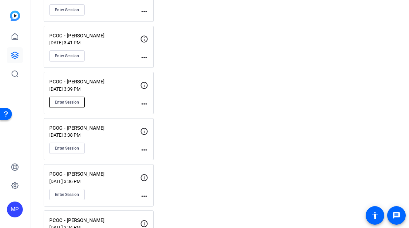
click at [64, 101] on span "Enter Session" at bounding box center [67, 101] width 24 height 5
click at [66, 146] on span "Enter Session" at bounding box center [67, 147] width 24 height 5
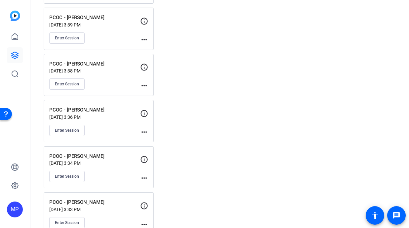
scroll to position [473, 0]
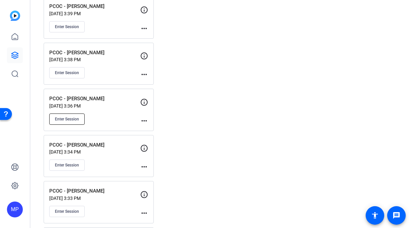
click at [65, 118] on span "Enter Session" at bounding box center [67, 118] width 24 height 5
click at [64, 165] on span "Enter Session" at bounding box center [67, 164] width 24 height 5
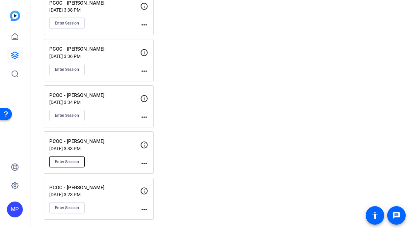
click at [71, 159] on span "Enter Session" at bounding box center [67, 161] width 24 height 5
click at [64, 207] on span "Enter Session" at bounding box center [67, 207] width 24 height 5
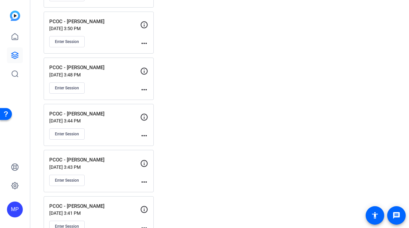
scroll to position [0, 0]
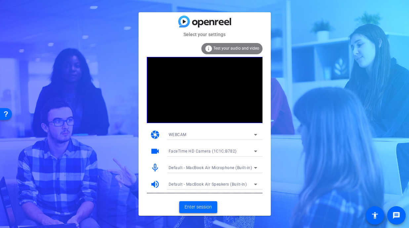
click at [195, 206] on span "Enter session" at bounding box center [197, 206] width 27 height 7
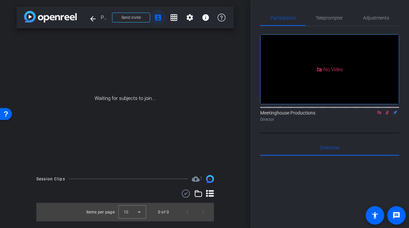
click at [156, 19] on mat-icon "account_box" at bounding box center [158, 18] width 8 height 8
click at [158, 16] on mat-icon "account_box" at bounding box center [158, 18] width 8 height 8
click at [130, 17] on span "Send invite" at bounding box center [130, 17] width 19 height 5
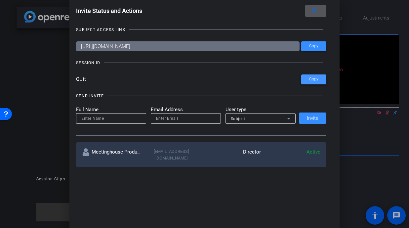
click at [310, 79] on span "Copy" at bounding box center [313, 79] width 9 height 5
click at [311, 48] on span "Copy" at bounding box center [313, 46] width 9 height 5
click at [384, 37] on div at bounding box center [204, 114] width 409 height 228
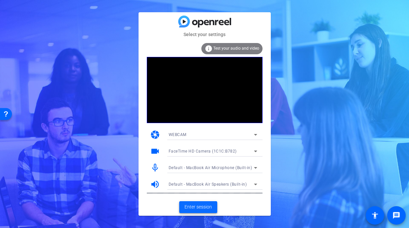
click at [194, 204] on span "Enter session" at bounding box center [197, 206] width 27 height 7
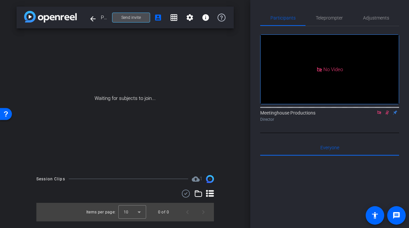
click at [137, 12] on span at bounding box center [130, 18] width 37 height 16
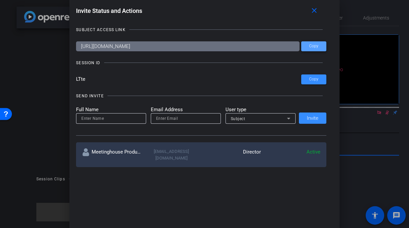
click at [312, 46] on span "Copy" at bounding box center [313, 46] width 9 height 5
click at [320, 77] on span at bounding box center [313, 79] width 25 height 16
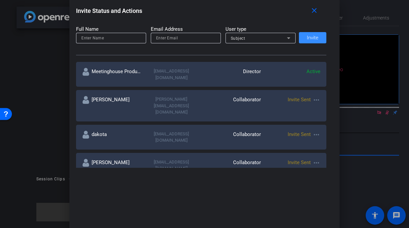
scroll to position [79, 0]
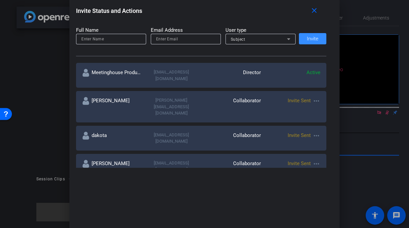
click at [43, 109] on div at bounding box center [204, 114] width 409 height 228
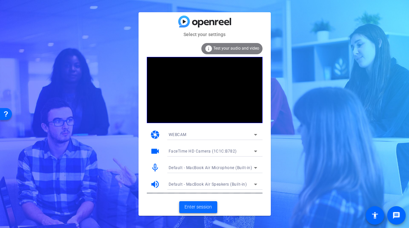
click at [202, 208] on span "Enter session" at bounding box center [197, 206] width 27 height 7
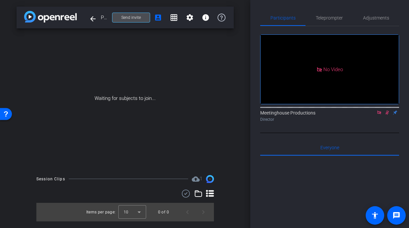
click at [129, 18] on span "Send invite" at bounding box center [130, 17] width 19 height 5
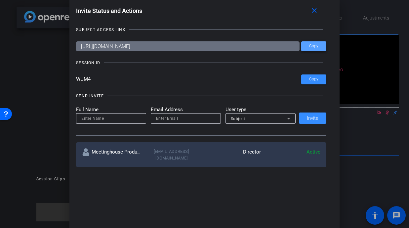
click at [310, 46] on span "Copy" at bounding box center [313, 46] width 9 height 5
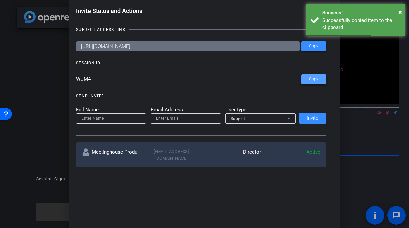
click at [319, 81] on span at bounding box center [313, 79] width 25 height 16
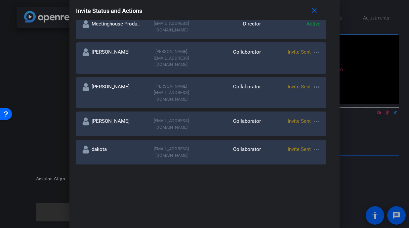
scroll to position [178, 0]
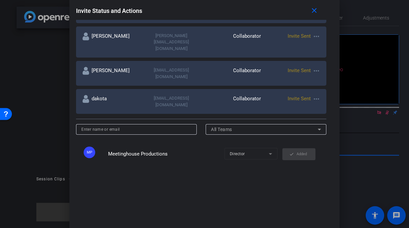
click at [27, 85] on div at bounding box center [204, 114] width 409 height 228
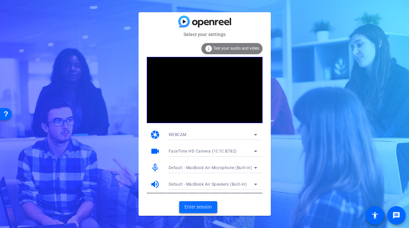
click at [187, 206] on span "Enter session" at bounding box center [197, 206] width 27 height 7
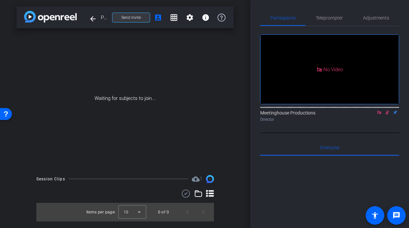
click at [133, 13] on span at bounding box center [130, 18] width 37 height 16
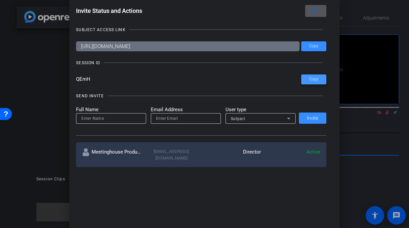
click at [312, 85] on span at bounding box center [313, 79] width 25 height 16
click at [317, 48] on span "Copy" at bounding box center [313, 46] width 9 height 5
click at [313, 11] on mat-icon "close" at bounding box center [314, 11] width 8 height 8
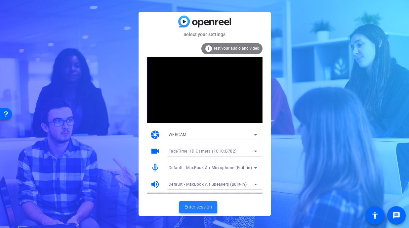
click at [199, 206] on span "Enter session" at bounding box center [197, 206] width 27 height 7
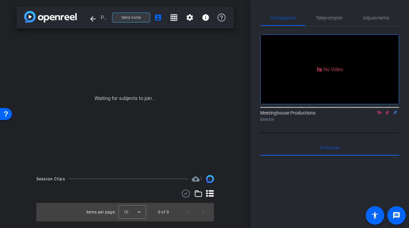
click at [133, 16] on span "Send invite" at bounding box center [130, 17] width 19 height 5
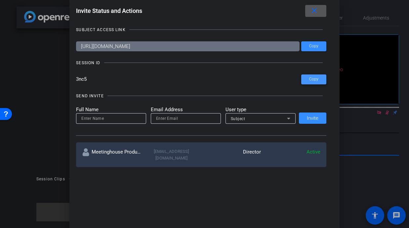
click at [309, 79] on span at bounding box center [313, 79] width 25 height 16
click at [28, 50] on div at bounding box center [204, 114] width 409 height 228
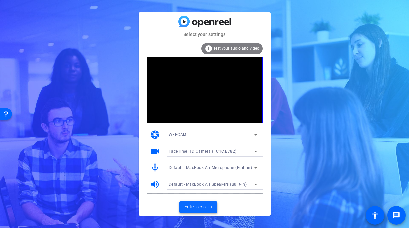
click at [193, 207] on span "Enter session" at bounding box center [197, 206] width 27 height 7
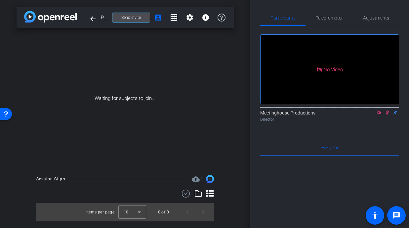
click at [123, 18] on span "Send invite" at bounding box center [130, 17] width 19 height 5
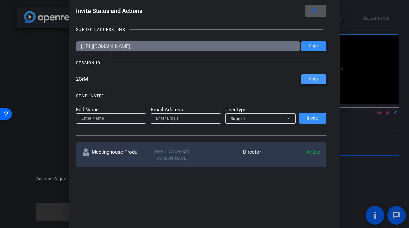
click at [313, 81] on span "Copy" at bounding box center [313, 79] width 9 height 5
click at [312, 48] on span "Copy" at bounding box center [313, 46] width 9 height 5
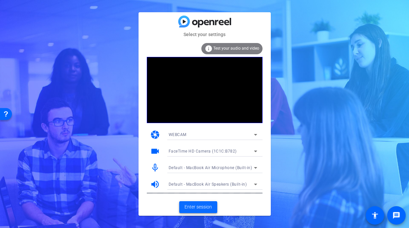
click at [190, 209] on span "Enter session" at bounding box center [197, 206] width 27 height 7
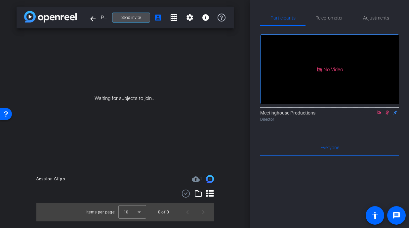
click at [131, 18] on span "Send invite" at bounding box center [130, 17] width 19 height 5
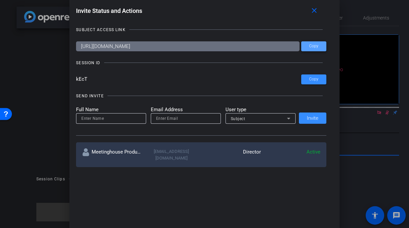
click at [312, 45] on span "Copy" at bounding box center [313, 46] width 9 height 5
click at [311, 77] on span "Copy" at bounding box center [313, 79] width 9 height 5
click at [56, 48] on div at bounding box center [204, 114] width 409 height 228
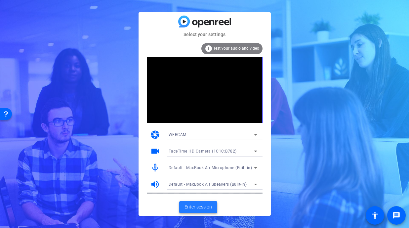
click at [194, 206] on span "Enter session" at bounding box center [197, 206] width 27 height 7
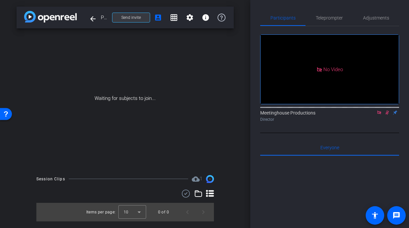
click at [133, 17] on span "Send invite" at bounding box center [130, 17] width 19 height 5
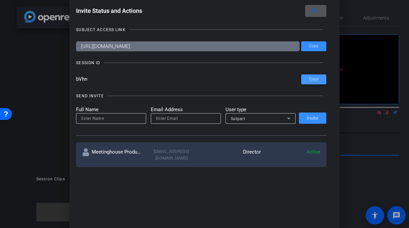
click at [306, 81] on span at bounding box center [313, 79] width 25 height 16
click at [316, 10] on mat-icon "close" at bounding box center [314, 11] width 8 height 8
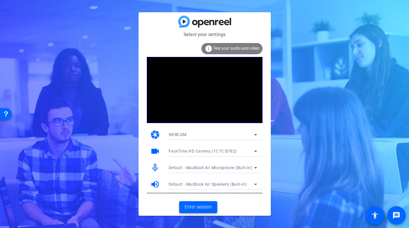
click at [199, 205] on span "Enter session" at bounding box center [197, 206] width 27 height 7
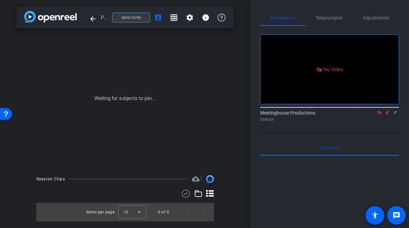
click at [135, 18] on span "Send invite" at bounding box center [130, 17] width 19 height 5
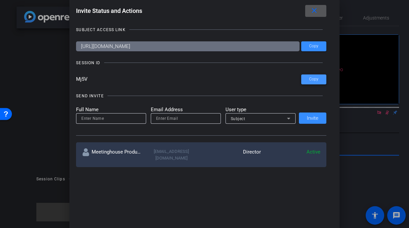
click at [313, 80] on span "Copy" at bounding box center [313, 79] width 9 height 5
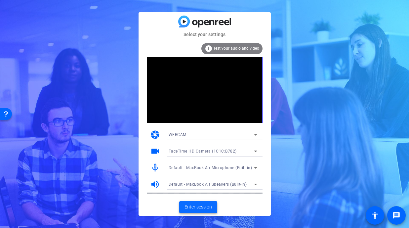
click at [191, 208] on span "Enter session" at bounding box center [197, 206] width 27 height 7
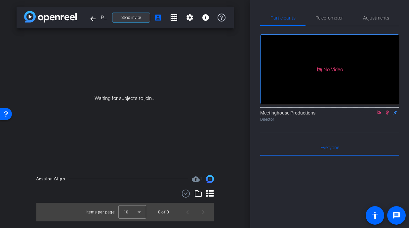
click at [130, 12] on span at bounding box center [130, 18] width 37 height 16
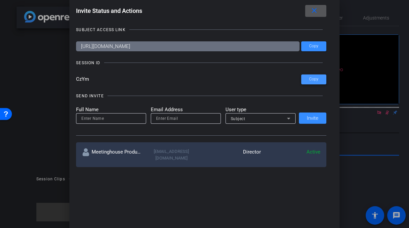
click at [310, 78] on span "Copy" at bounding box center [313, 79] width 9 height 5
click at [319, 48] on span at bounding box center [313, 46] width 25 height 16
click at [35, 30] on div at bounding box center [204, 114] width 409 height 228
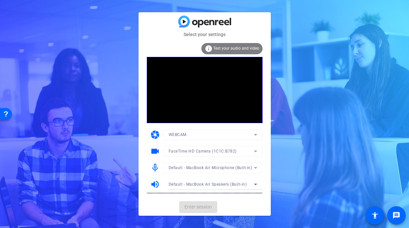
click at [197, 206] on span "Enter session" at bounding box center [197, 206] width 27 height 7
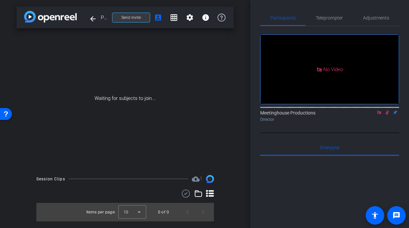
click at [137, 19] on span "Send invite" at bounding box center [130, 17] width 19 height 5
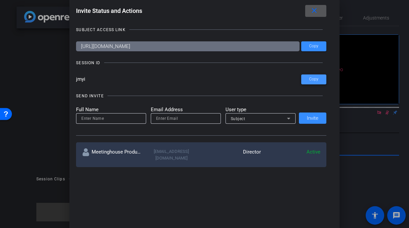
click at [311, 77] on span "Copy" at bounding box center [313, 79] width 9 height 5
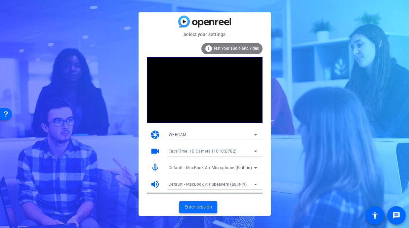
click at [193, 207] on span "Enter session" at bounding box center [197, 206] width 27 height 7
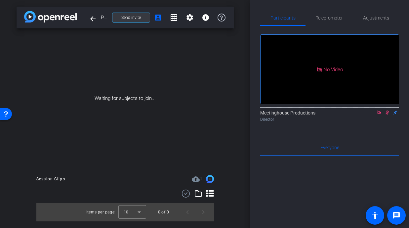
click at [130, 18] on span "Send invite" at bounding box center [130, 17] width 19 height 5
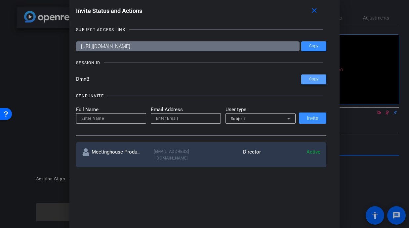
click at [315, 81] on span "Copy" at bounding box center [313, 79] width 9 height 5
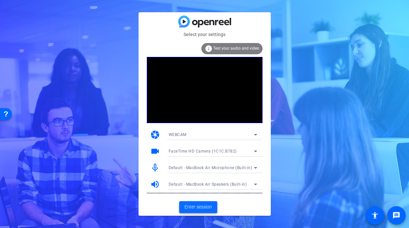
click at [195, 207] on span "Enter session" at bounding box center [197, 206] width 27 height 7
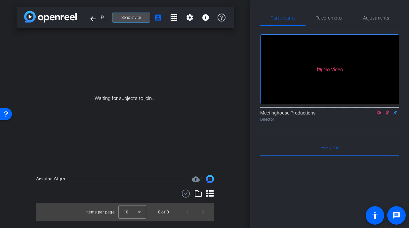
click at [134, 16] on span "Send invite" at bounding box center [130, 17] width 19 height 5
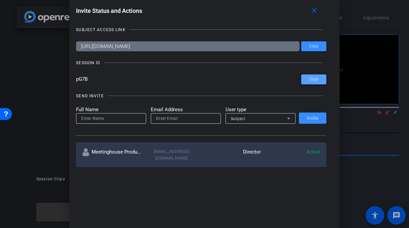
click at [310, 80] on span "Copy" at bounding box center [313, 79] width 9 height 5
click at [316, 44] on span "Copy" at bounding box center [313, 46] width 9 height 5
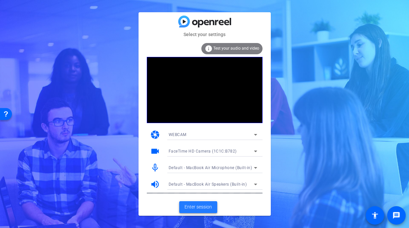
click at [197, 207] on span "Enter session" at bounding box center [197, 206] width 27 height 7
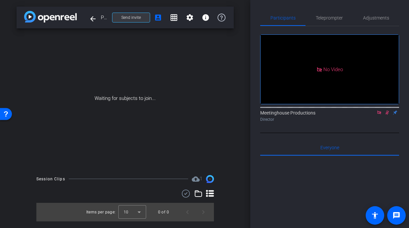
click at [130, 15] on span "Send invite" at bounding box center [130, 17] width 19 height 5
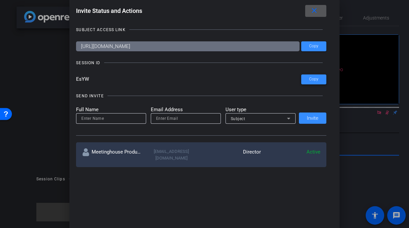
click at [314, 80] on span "Copy" at bounding box center [313, 79] width 9 height 5
click at [313, 46] on span "Copy" at bounding box center [313, 46] width 9 height 5
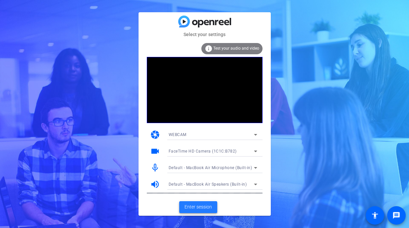
click at [197, 204] on span "Enter session" at bounding box center [197, 206] width 27 height 7
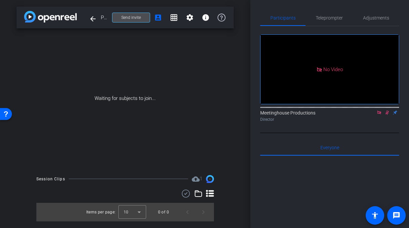
click at [132, 17] on span "Send invite" at bounding box center [130, 17] width 19 height 5
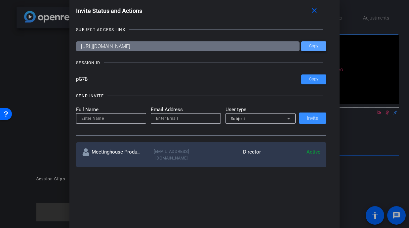
click at [312, 49] on span at bounding box center [313, 46] width 25 height 16
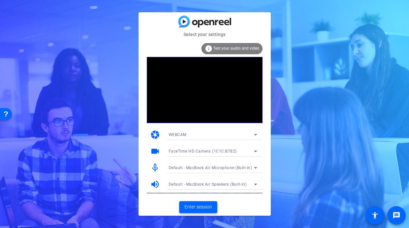
click at [197, 206] on span "Enter session" at bounding box center [197, 206] width 27 height 7
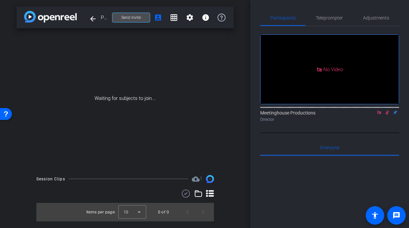
click at [135, 17] on span "Send invite" at bounding box center [130, 17] width 19 height 5
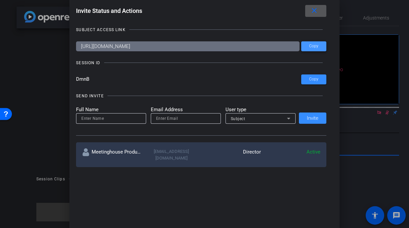
click at [311, 46] on span "Copy" at bounding box center [313, 46] width 9 height 5
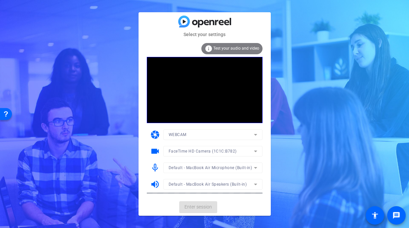
click at [196, 207] on mat-card-actions "Enter session" at bounding box center [204, 206] width 132 height 17
click at [201, 207] on span "Enter session" at bounding box center [197, 206] width 27 height 7
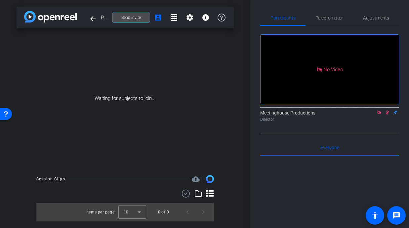
click at [126, 19] on span "Send invite" at bounding box center [130, 17] width 19 height 5
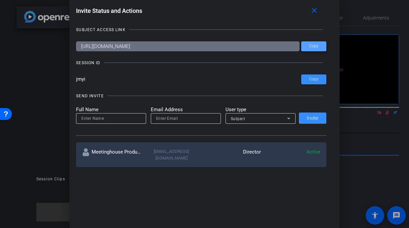
click at [314, 48] on span "Copy" at bounding box center [313, 46] width 9 height 5
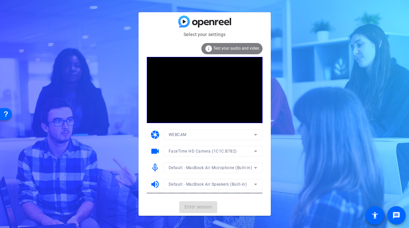
click at [195, 205] on mat-card-actions "Enter session" at bounding box center [204, 206] width 132 height 17
click at [200, 207] on span "Enter session" at bounding box center [197, 206] width 27 height 7
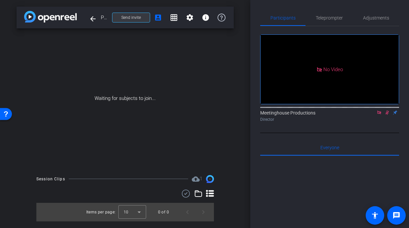
click at [131, 19] on span "Send invite" at bounding box center [130, 17] width 19 height 5
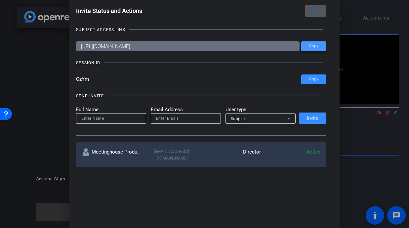
click at [314, 47] on span "Copy" at bounding box center [313, 46] width 9 height 5
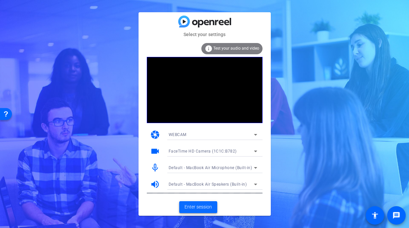
click at [197, 206] on span "Enter session" at bounding box center [197, 206] width 27 height 7
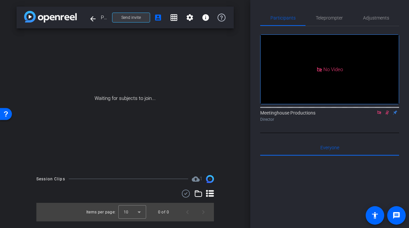
click at [134, 17] on span "Send invite" at bounding box center [130, 17] width 19 height 5
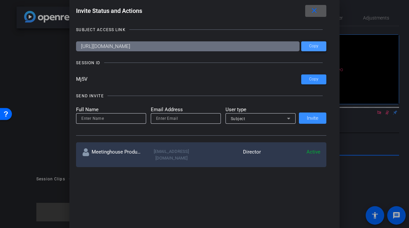
click at [312, 48] on span "Copy" at bounding box center [313, 46] width 9 height 5
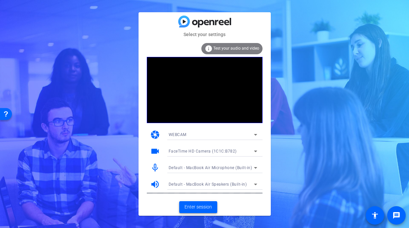
click at [195, 205] on span "Enter session" at bounding box center [197, 206] width 27 height 7
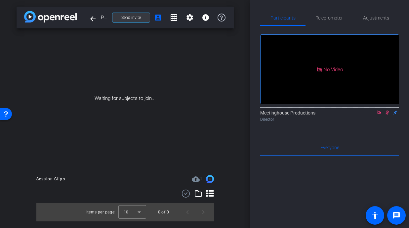
click at [128, 18] on span "Send invite" at bounding box center [130, 17] width 19 height 5
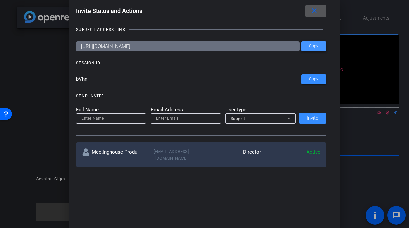
click at [315, 47] on span "Copy" at bounding box center [313, 46] width 9 height 5
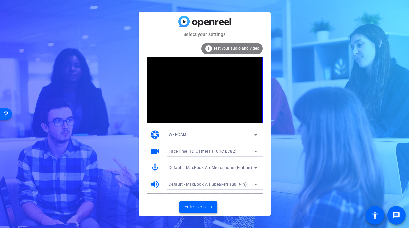
click at [197, 207] on span "Enter session" at bounding box center [197, 206] width 27 height 7
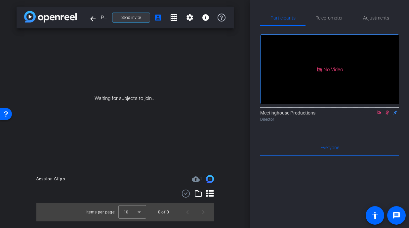
click at [132, 15] on span "Send invite" at bounding box center [130, 17] width 19 height 5
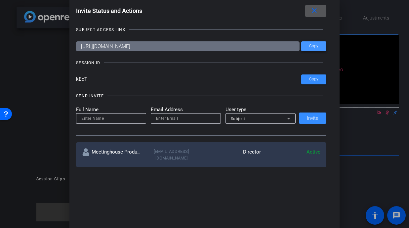
click at [315, 48] on span "Copy" at bounding box center [313, 46] width 9 height 5
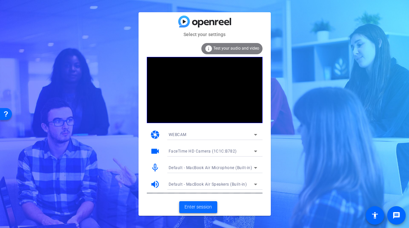
click at [199, 206] on span "Enter session" at bounding box center [197, 206] width 27 height 7
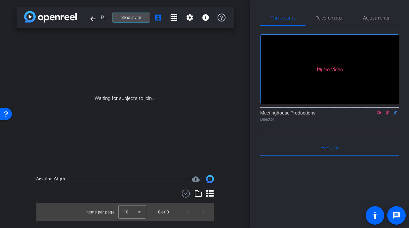
click at [132, 13] on span at bounding box center [130, 18] width 37 height 16
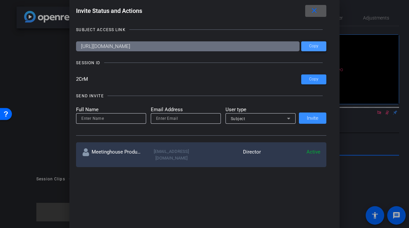
click at [313, 48] on span "Copy" at bounding box center [313, 46] width 9 height 5
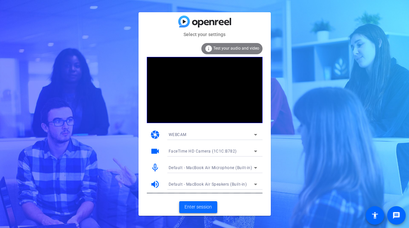
click at [193, 207] on span "Enter session" at bounding box center [197, 206] width 27 height 7
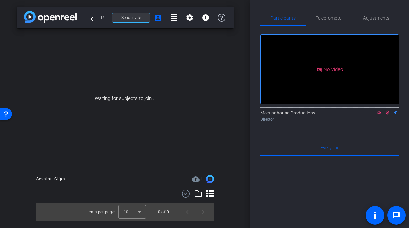
click at [129, 17] on span "Send invite" at bounding box center [130, 17] width 19 height 5
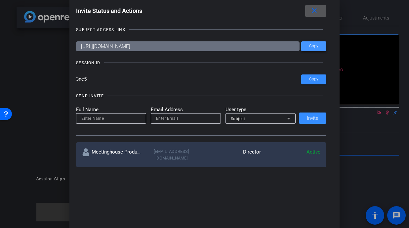
click at [313, 48] on span "Copy" at bounding box center [313, 46] width 9 height 5
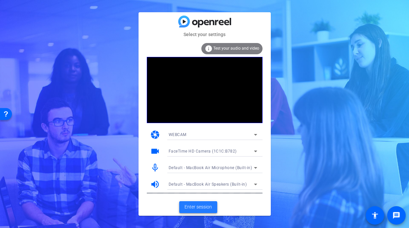
click at [201, 206] on span "Enter session" at bounding box center [197, 206] width 27 height 7
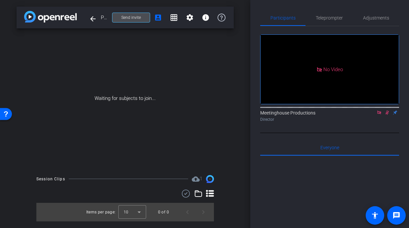
click at [133, 18] on span "Send invite" at bounding box center [130, 17] width 19 height 5
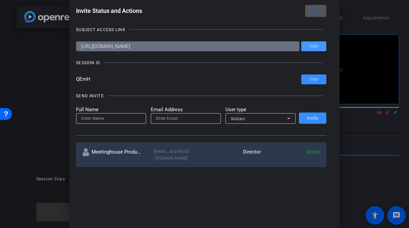
click at [315, 46] on span "Copy" at bounding box center [313, 46] width 9 height 5
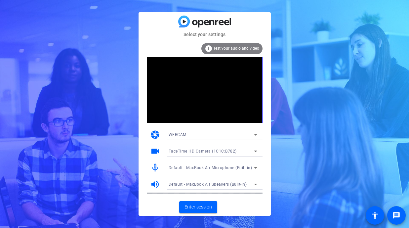
click at [193, 198] on mat-card-content "info Test your audio and video camera WEBCAM videocam FaceTime HD Camera (1C1C:…" at bounding box center [204, 118] width 132 height 160
click at [190, 208] on span "Enter session" at bounding box center [197, 206] width 27 height 7
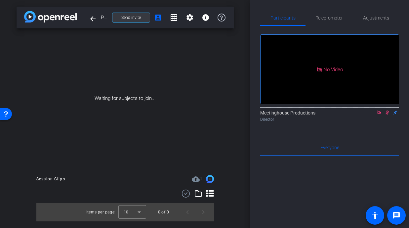
click at [136, 18] on span "Send invite" at bounding box center [130, 17] width 19 height 5
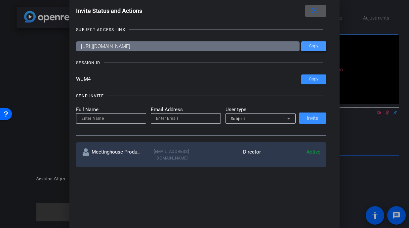
click at [314, 46] on span "Copy" at bounding box center [313, 46] width 9 height 5
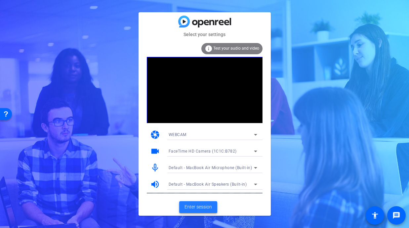
click at [189, 205] on span "Enter session" at bounding box center [197, 206] width 27 height 7
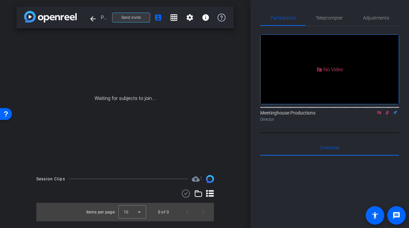
click at [129, 19] on span "Send invite" at bounding box center [130, 17] width 19 height 5
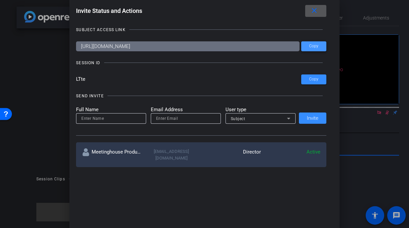
click at [315, 45] on span "Copy" at bounding box center [313, 46] width 9 height 5
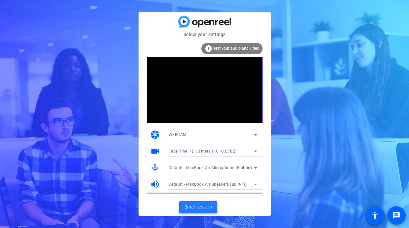
click at [190, 205] on span "Enter session" at bounding box center [197, 206] width 27 height 7
